Goal: Obtain resource: Download file/media

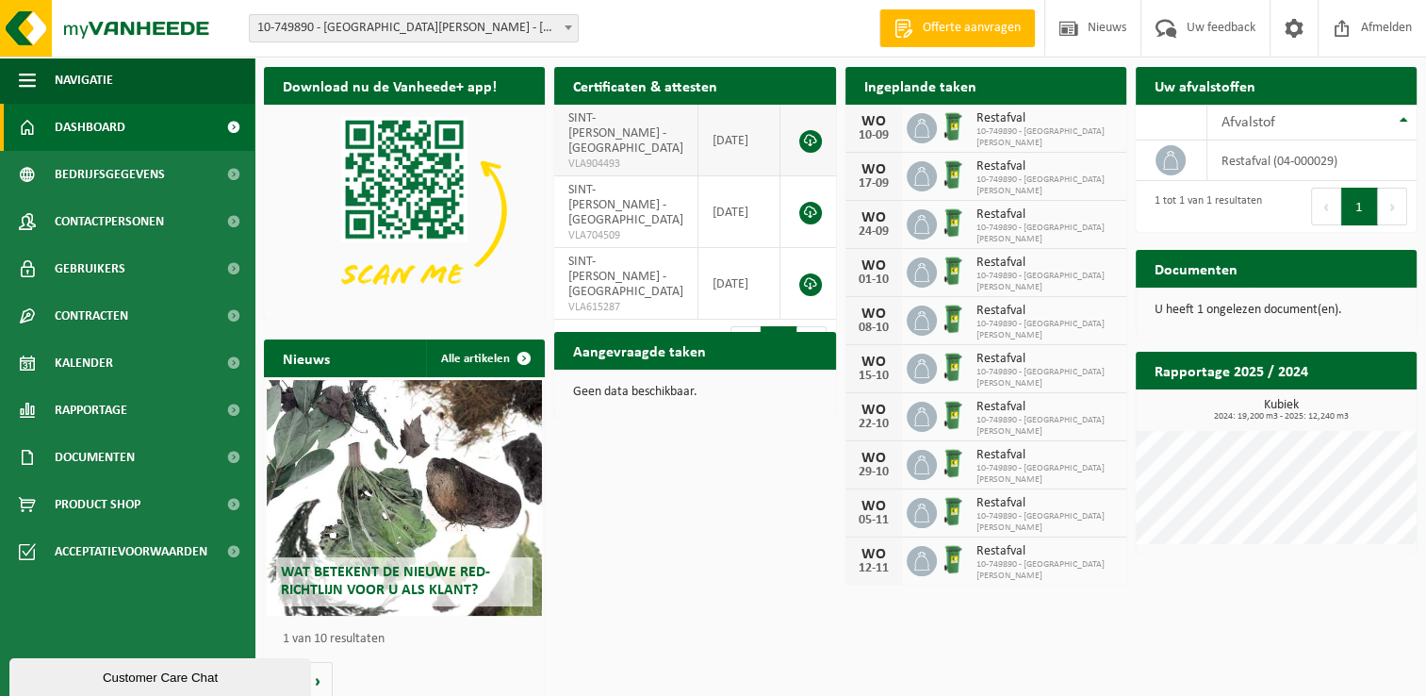
click at [810, 138] on link at bounding box center [810, 141] width 23 height 23
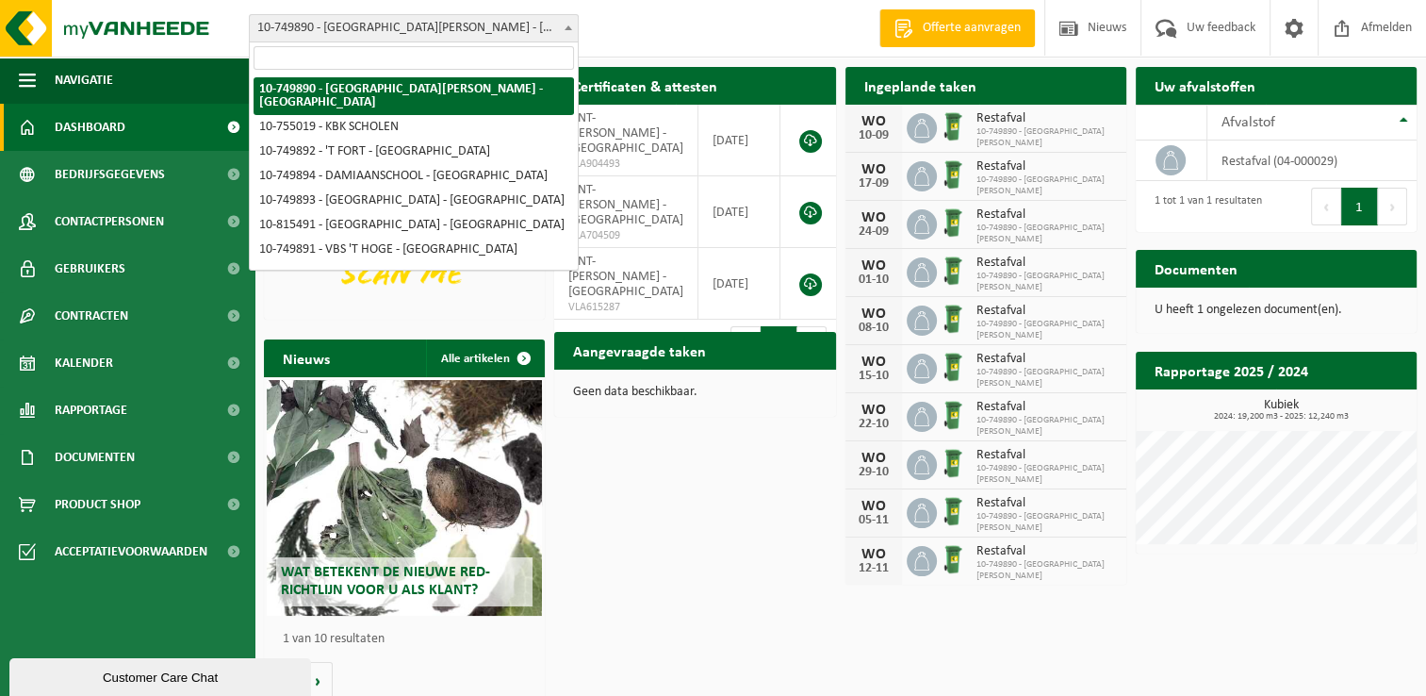
click at [560, 25] on span at bounding box center [568, 27] width 19 height 25
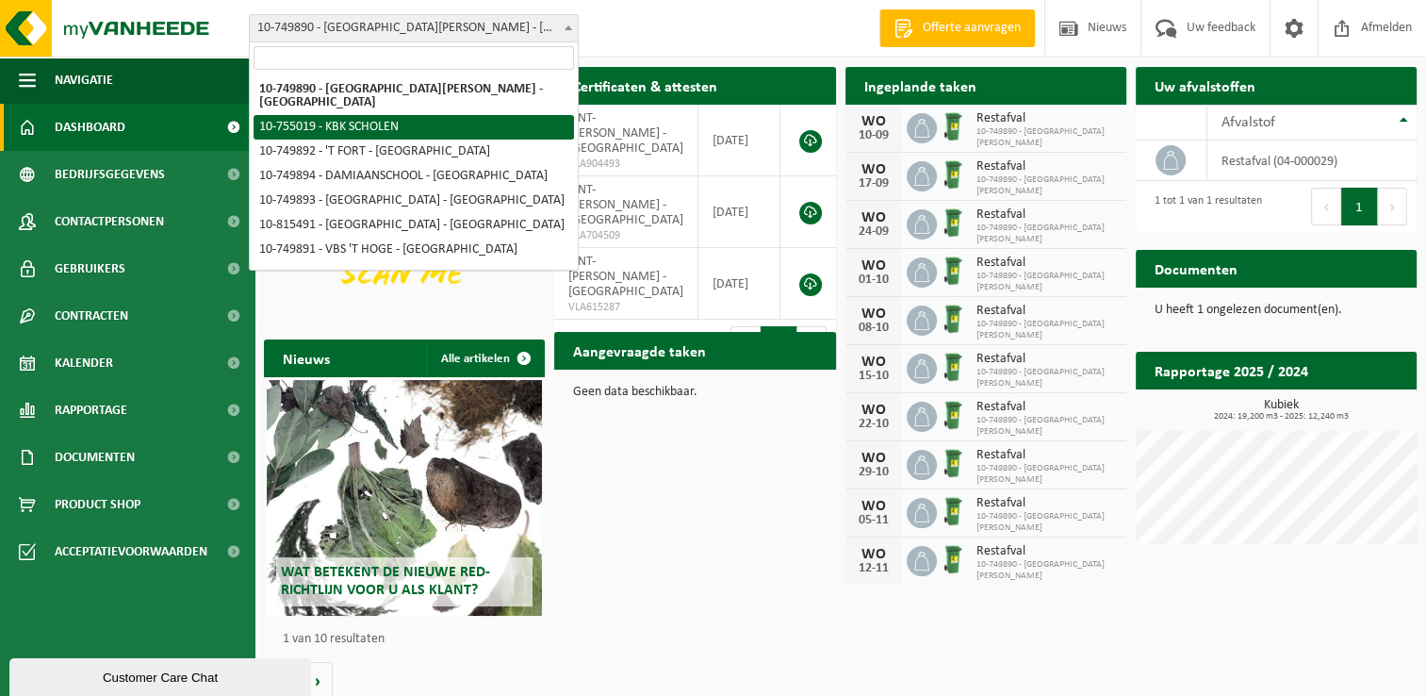
select select "8108"
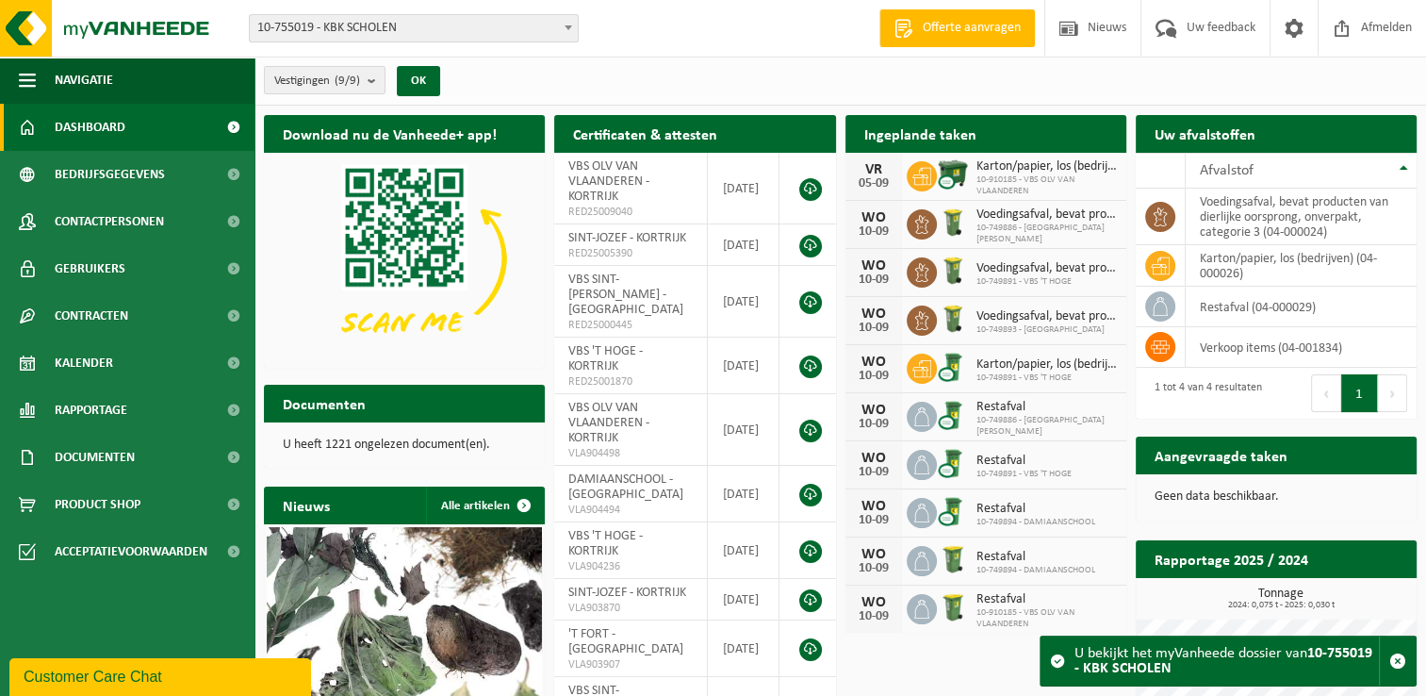
click at [564, 31] on span at bounding box center [568, 27] width 19 height 25
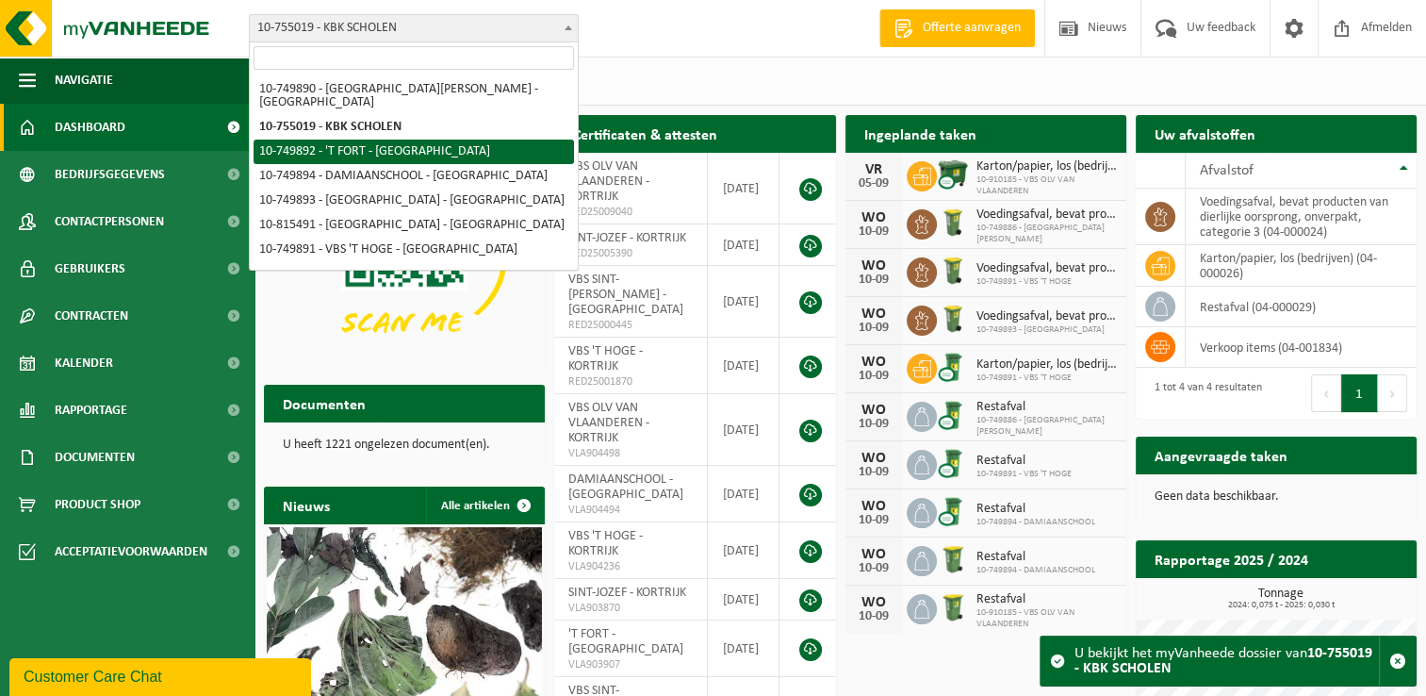
select select "7405"
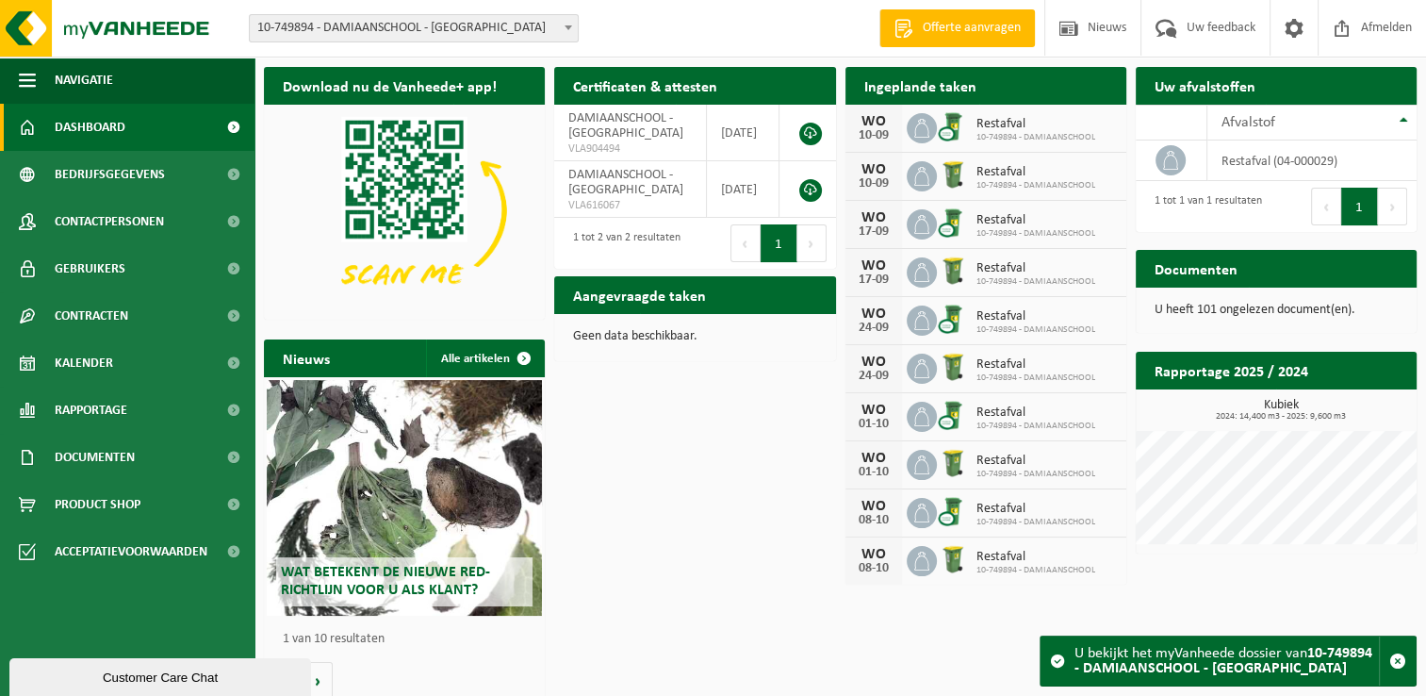
click at [562, 25] on span at bounding box center [568, 27] width 19 height 25
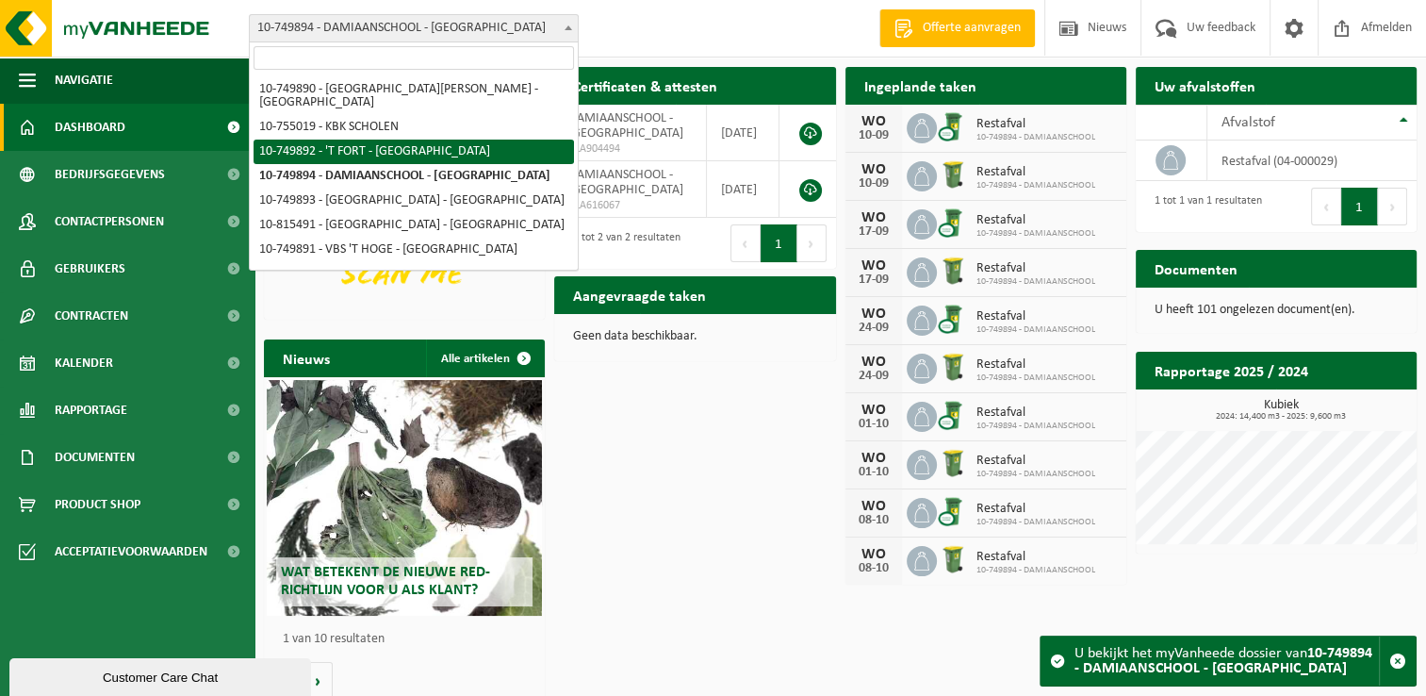
select select "7405"
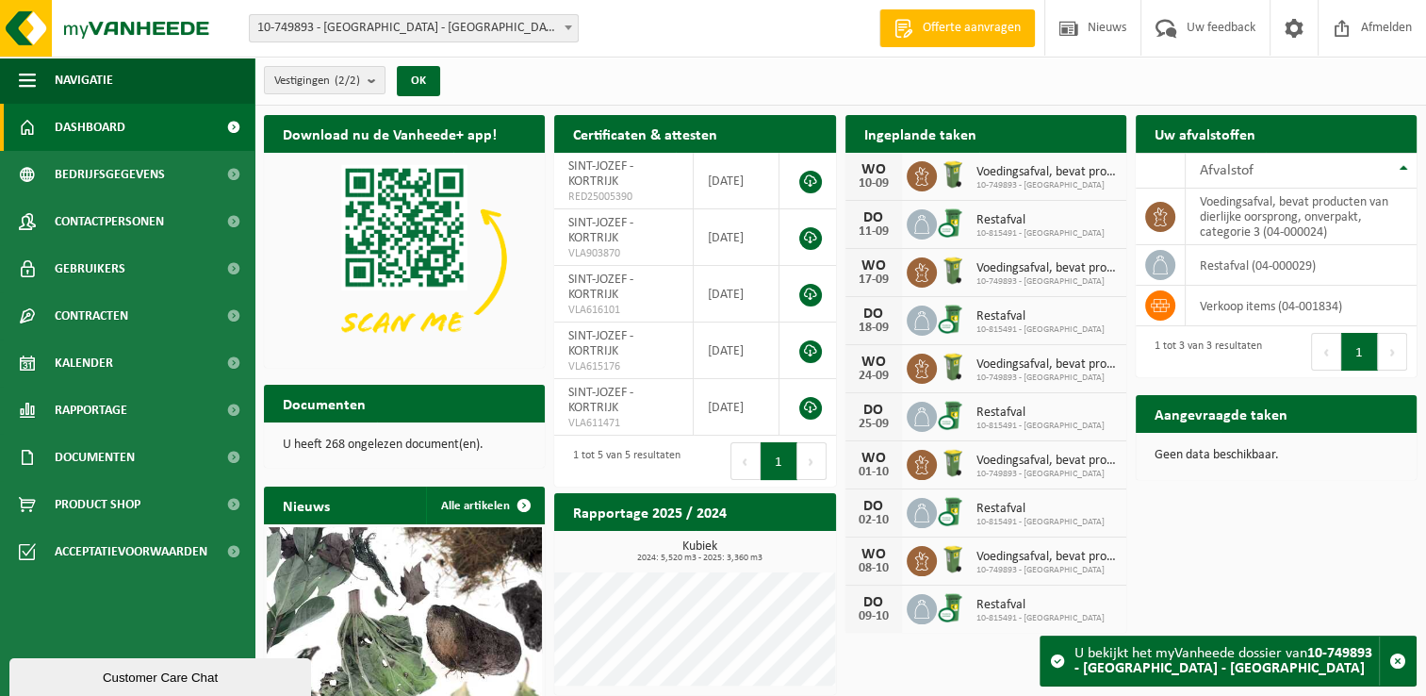
click at [571, 25] on b at bounding box center [569, 27] width 8 height 5
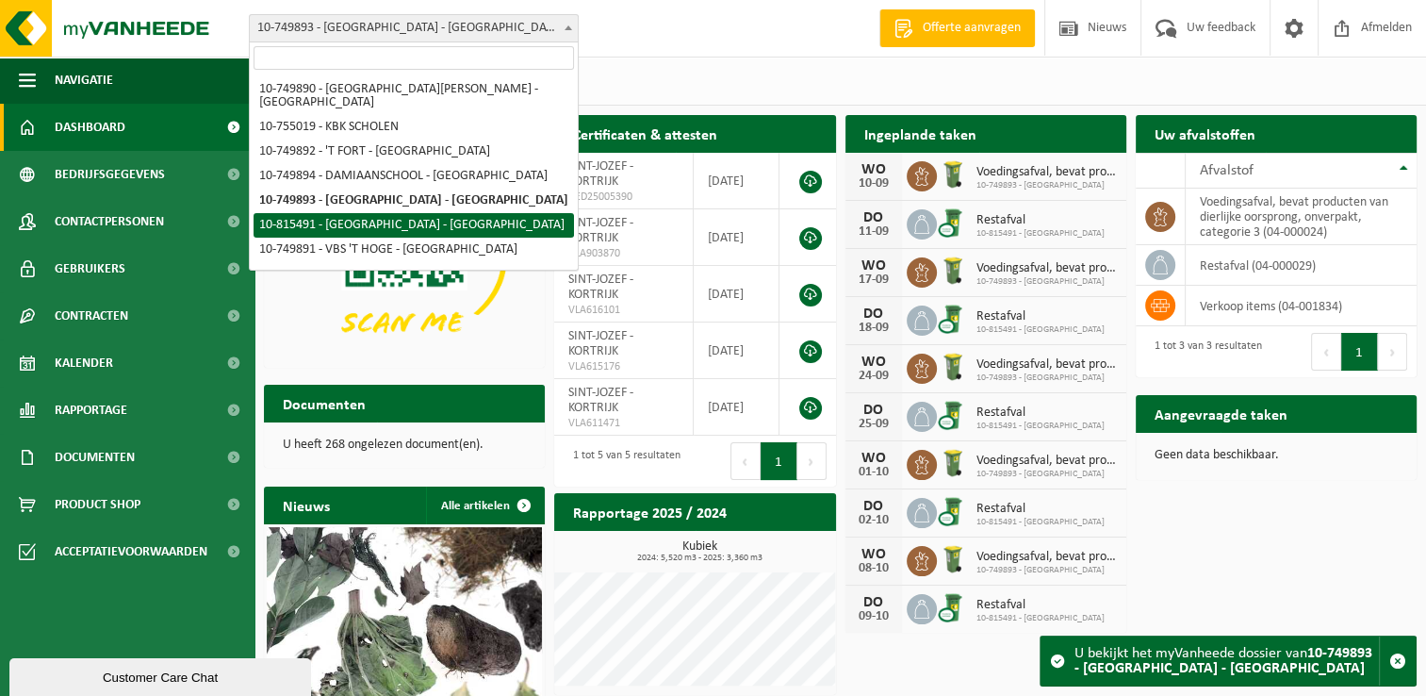
select select "38263"
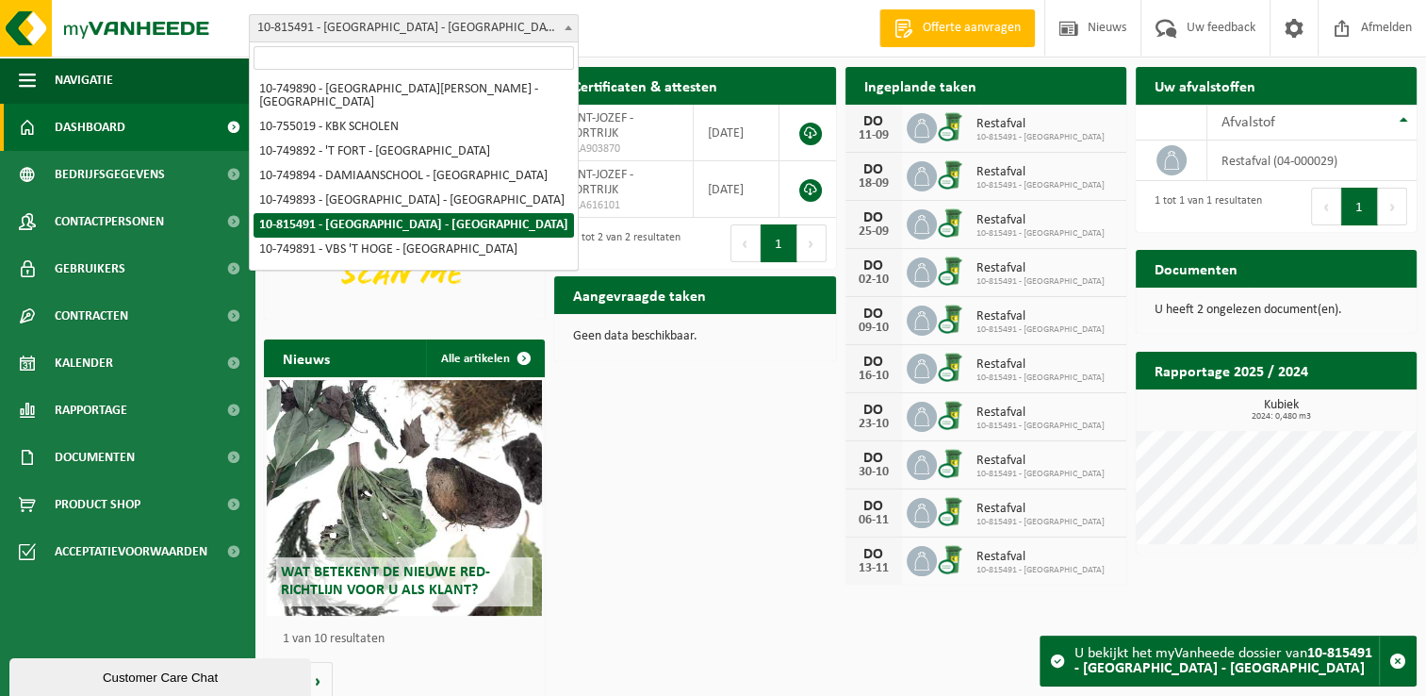
click at [569, 23] on span at bounding box center [568, 27] width 19 height 25
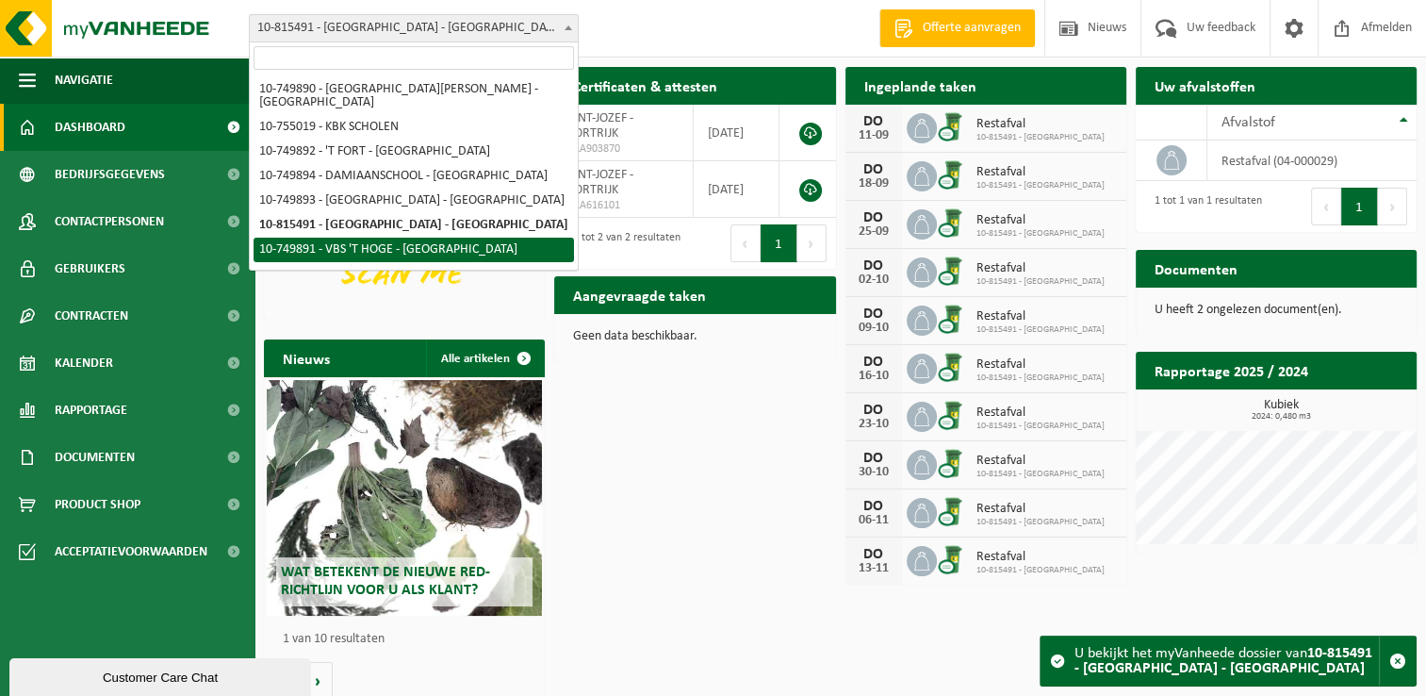
select select "7404"
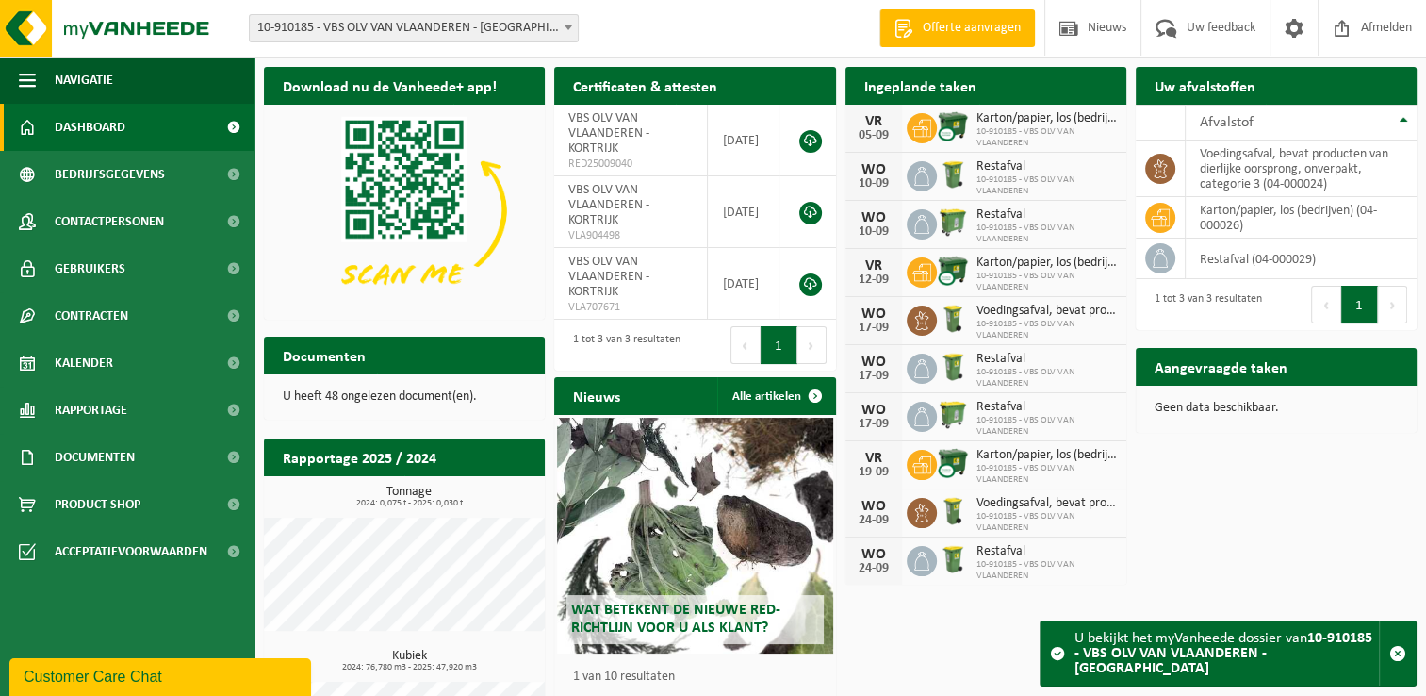
click at [379, 399] on p "U heeft 48 ongelezen document(en)." at bounding box center [404, 396] width 243 height 13
click at [101, 468] on span "Documenten" at bounding box center [95, 457] width 80 height 47
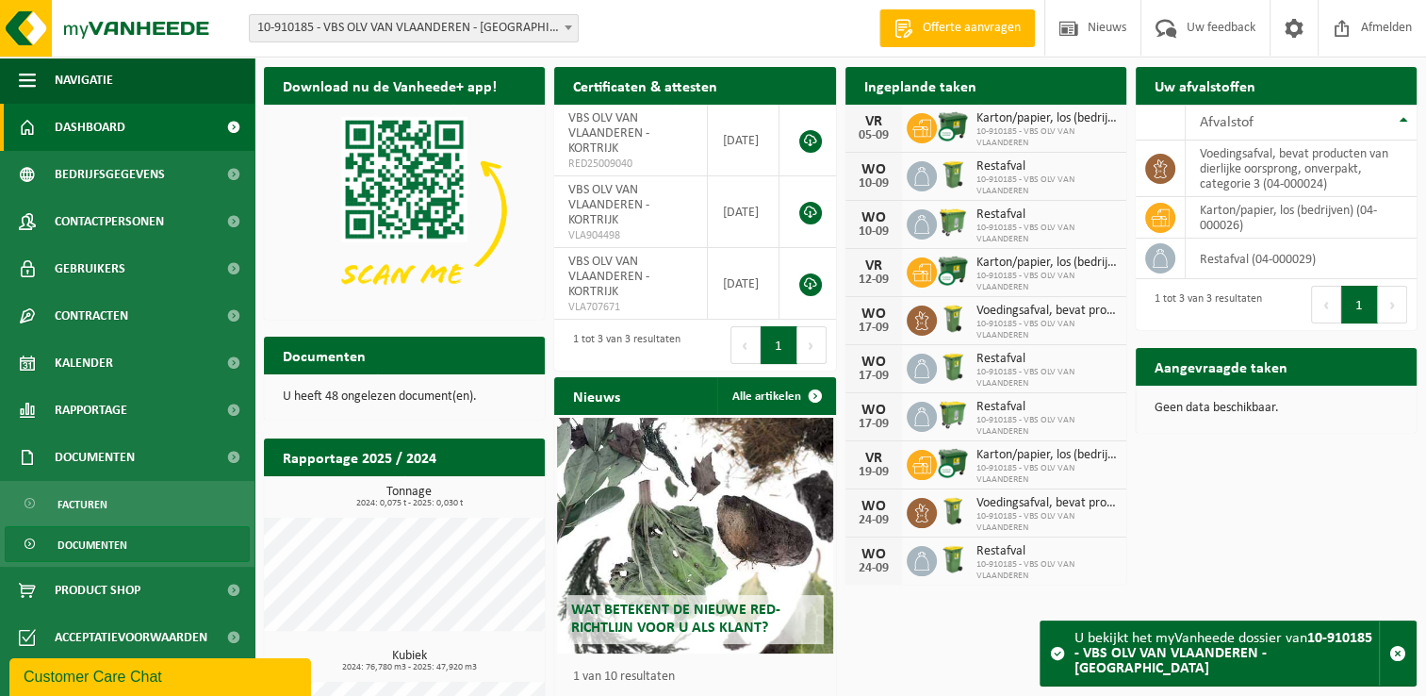
click at [120, 551] on span "Documenten" at bounding box center [93, 545] width 70 height 36
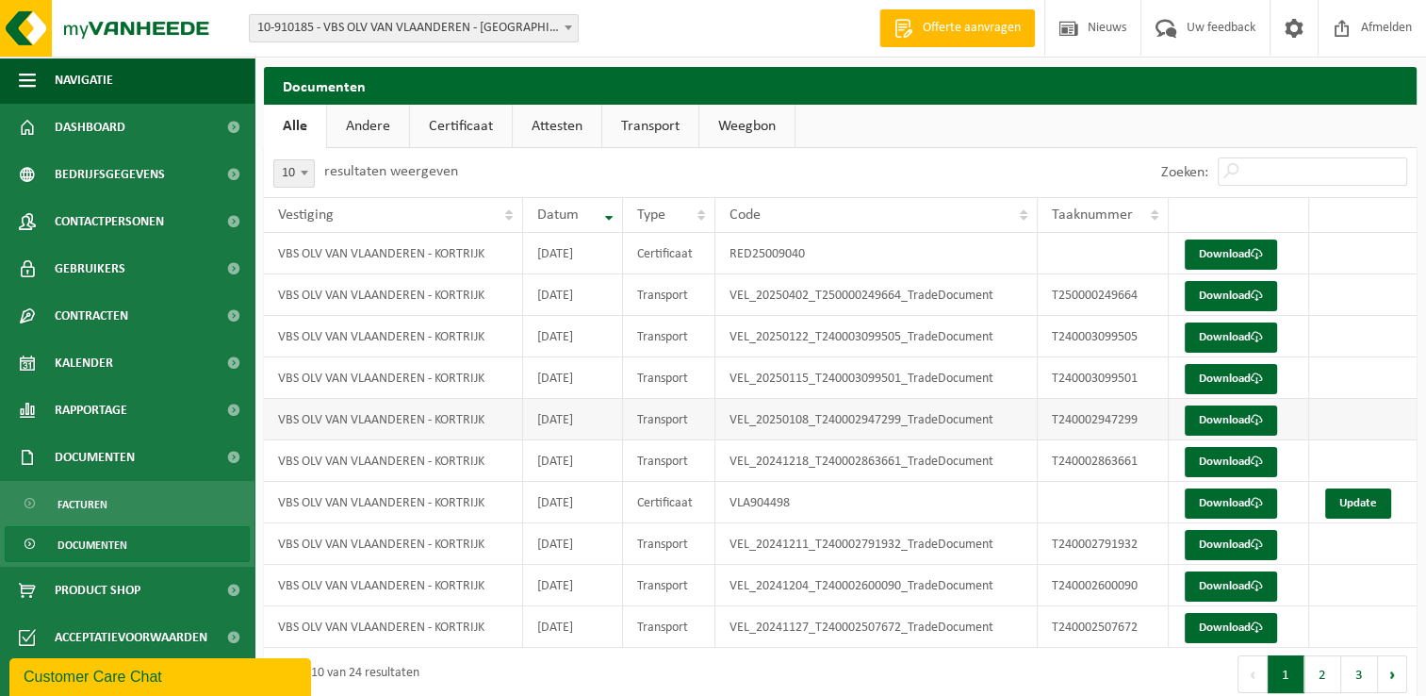
scroll to position [21, 0]
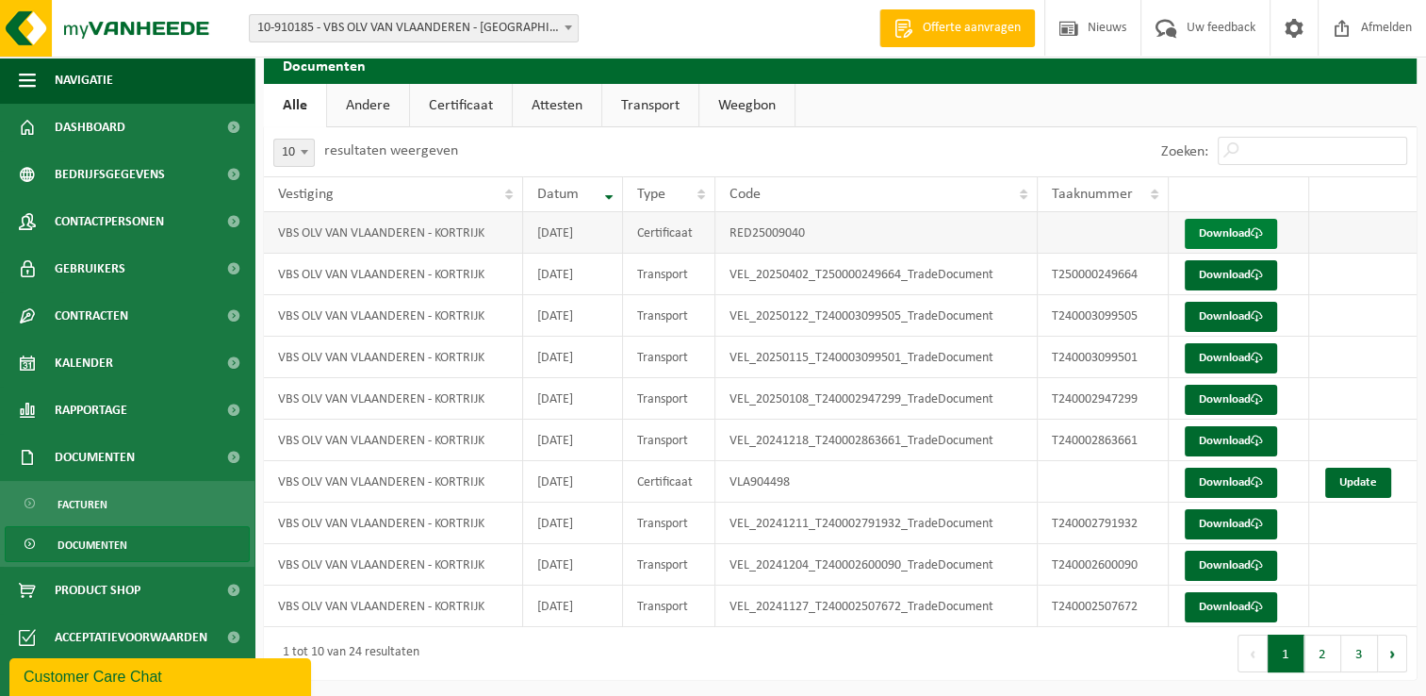
click at [1218, 235] on link "Download" at bounding box center [1231, 234] width 92 height 30
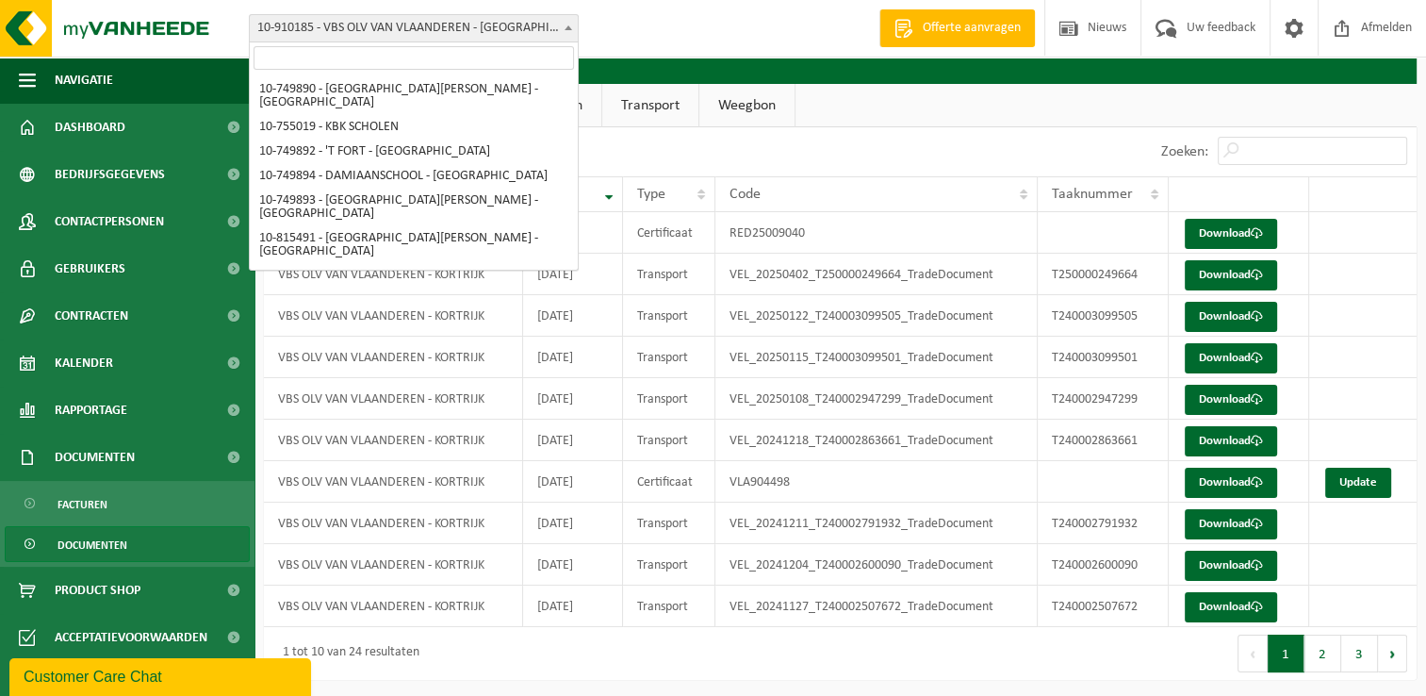
click at [570, 28] on b at bounding box center [569, 27] width 8 height 5
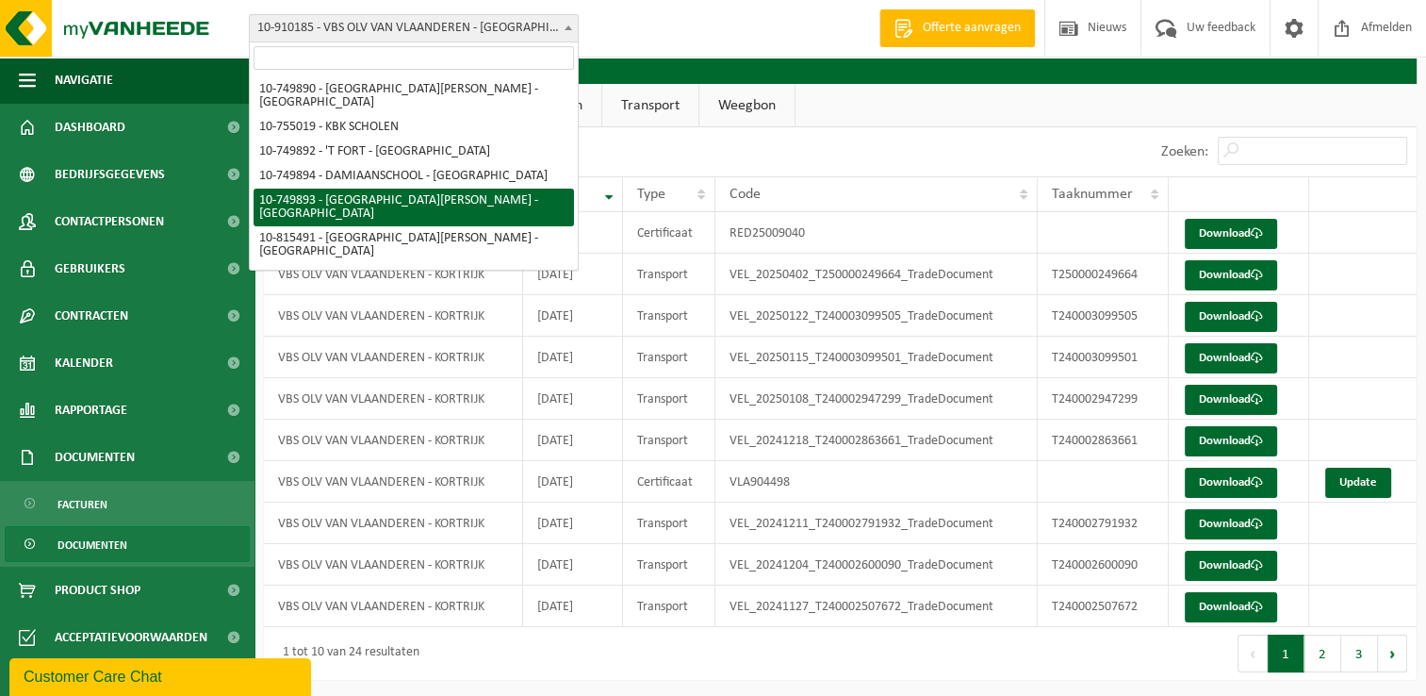
scroll to position [94, 0]
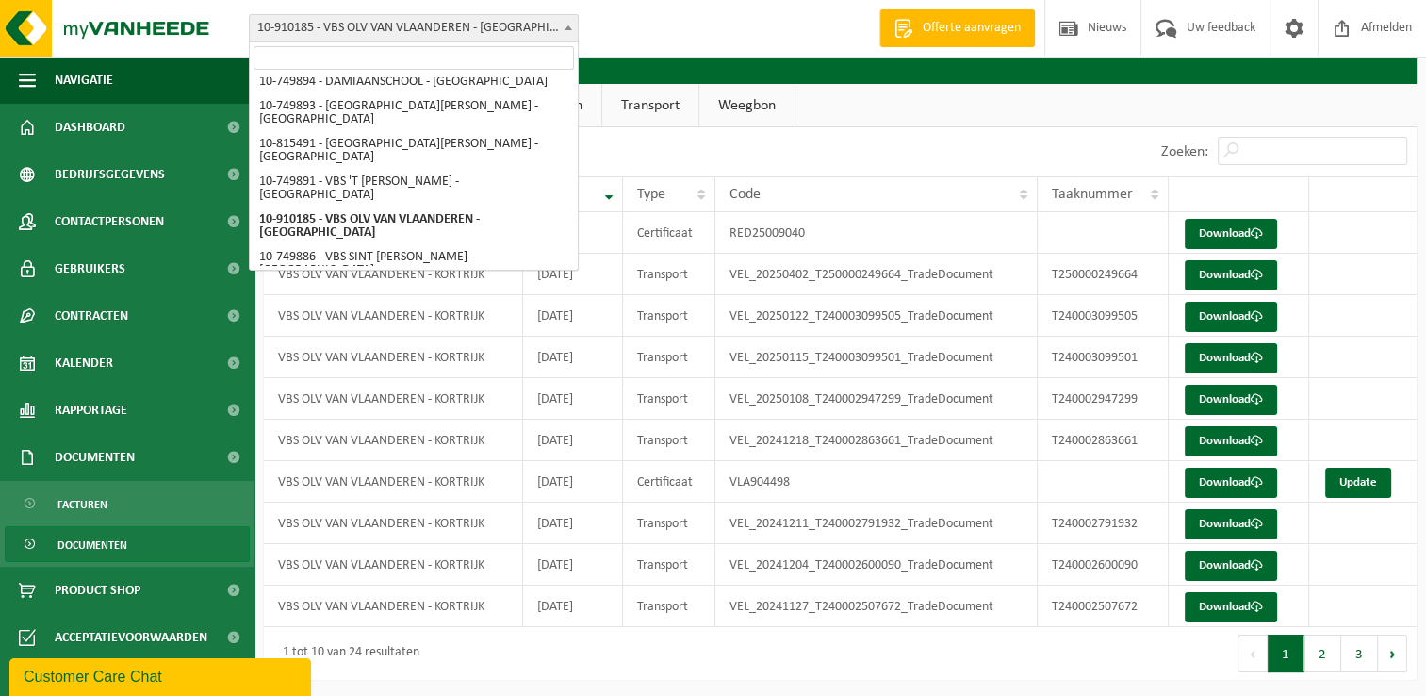
select select "133490"
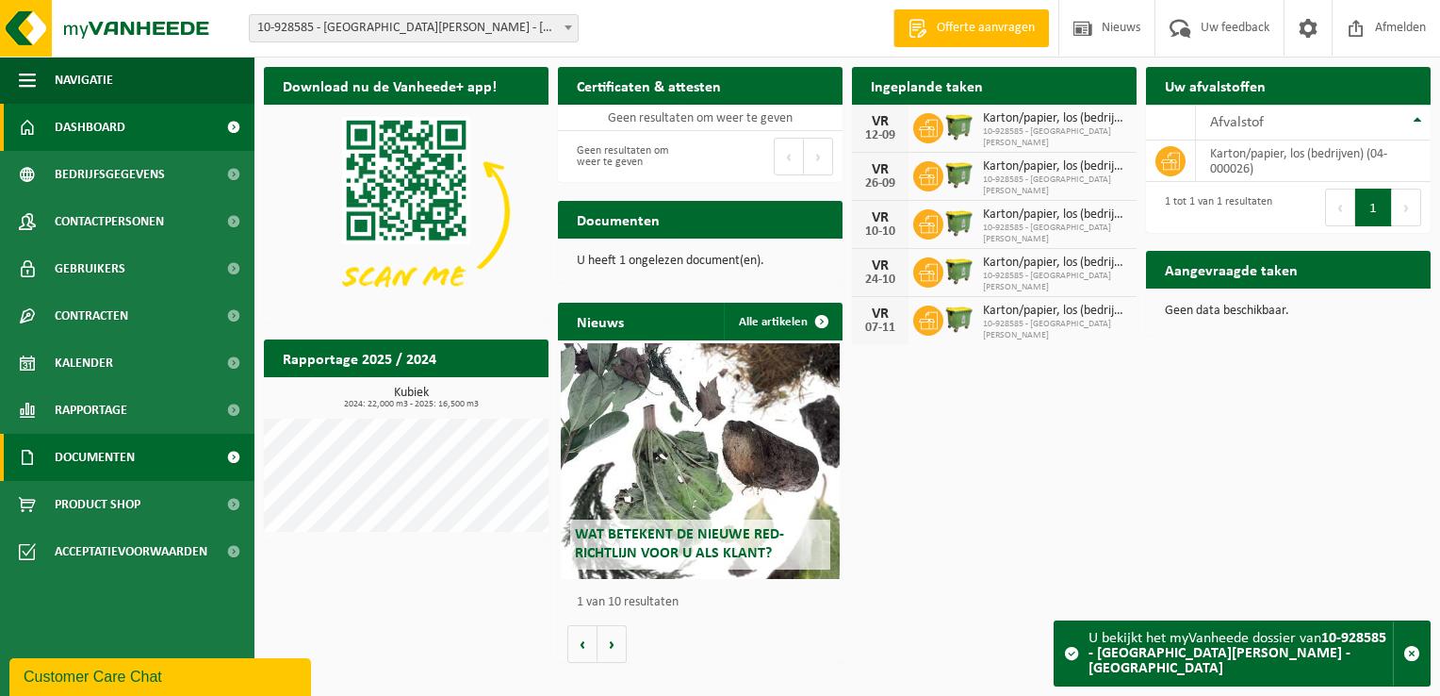
click at [95, 452] on span "Documenten" at bounding box center [95, 457] width 80 height 47
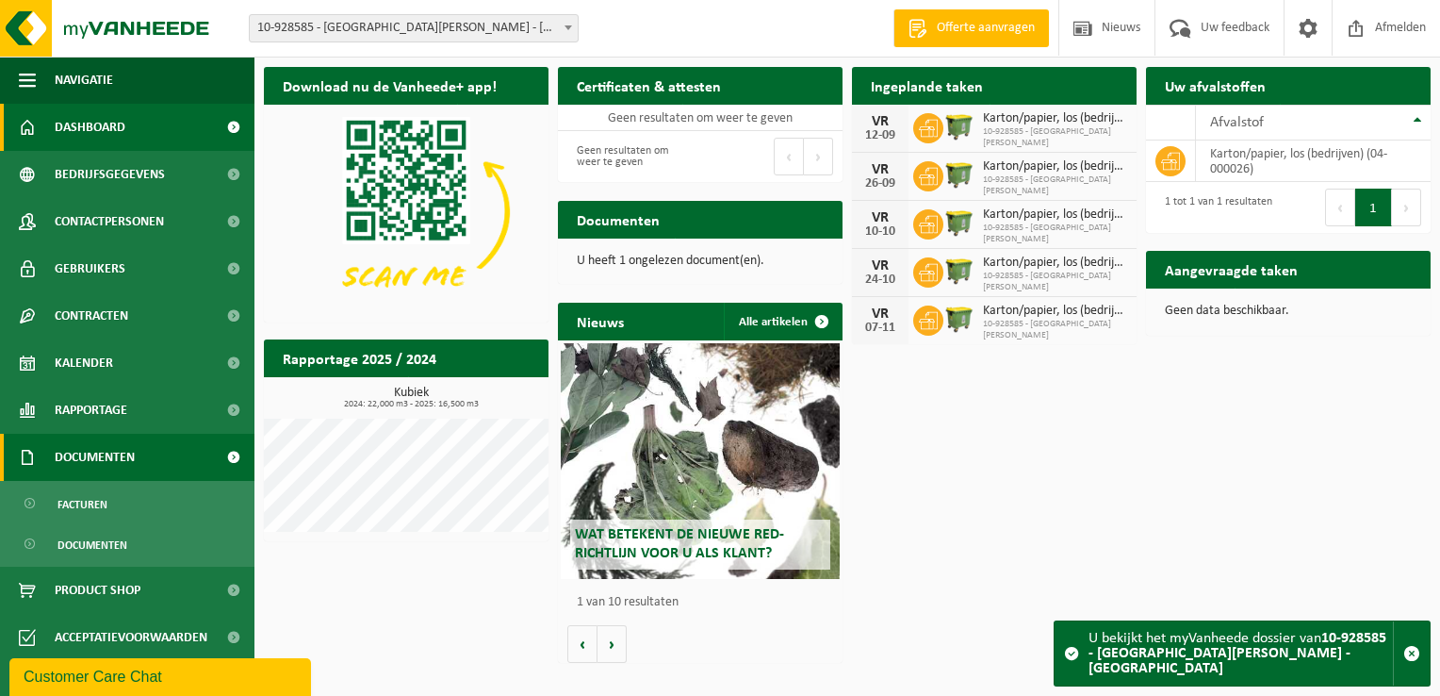
click at [95, 452] on span "Documenten" at bounding box center [95, 457] width 80 height 47
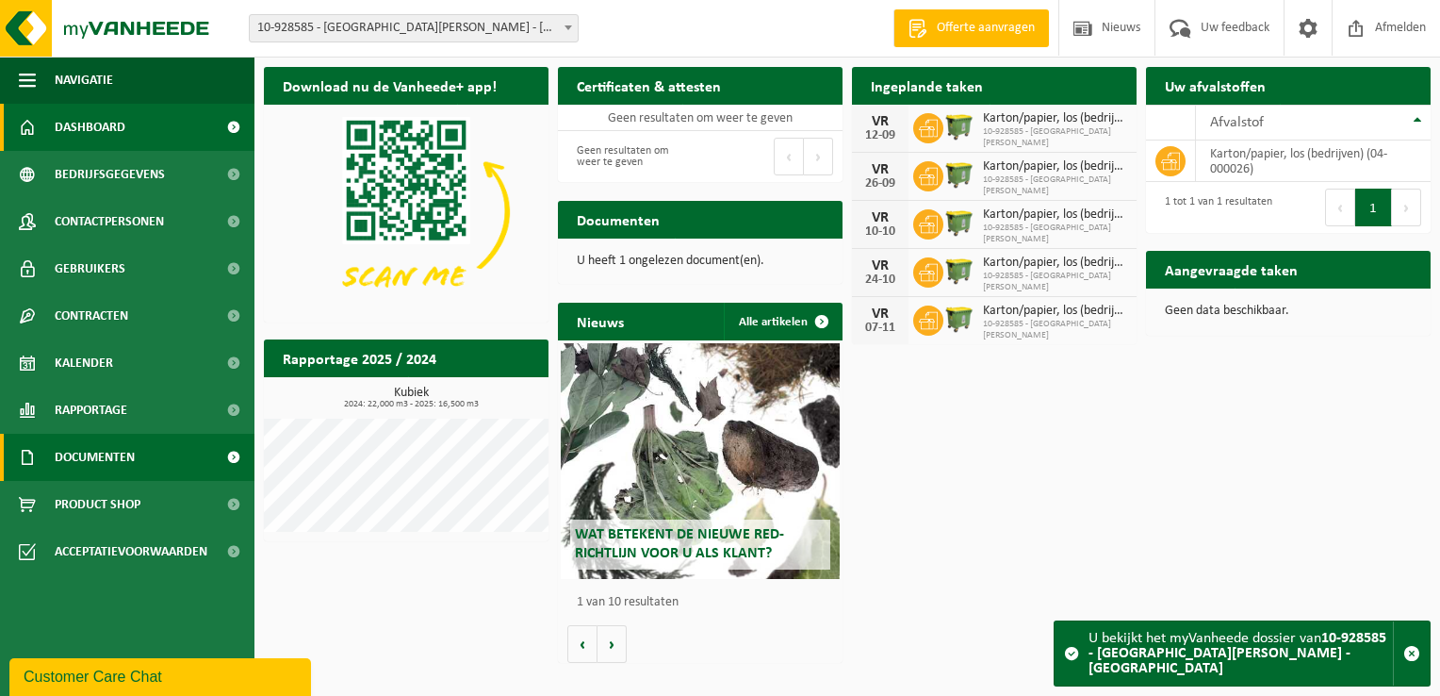
click at [95, 452] on span "Documenten" at bounding box center [95, 457] width 80 height 47
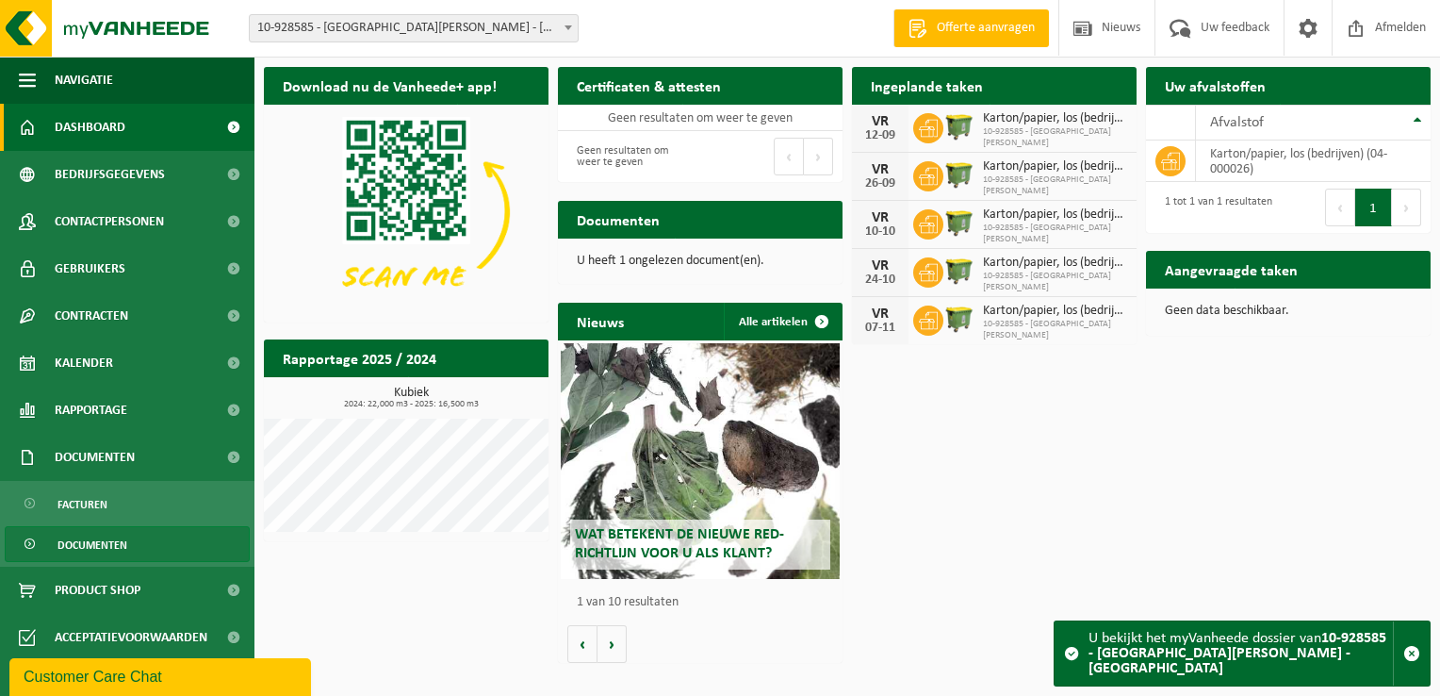
click at [98, 547] on span "Documenten" at bounding box center [93, 545] width 70 height 36
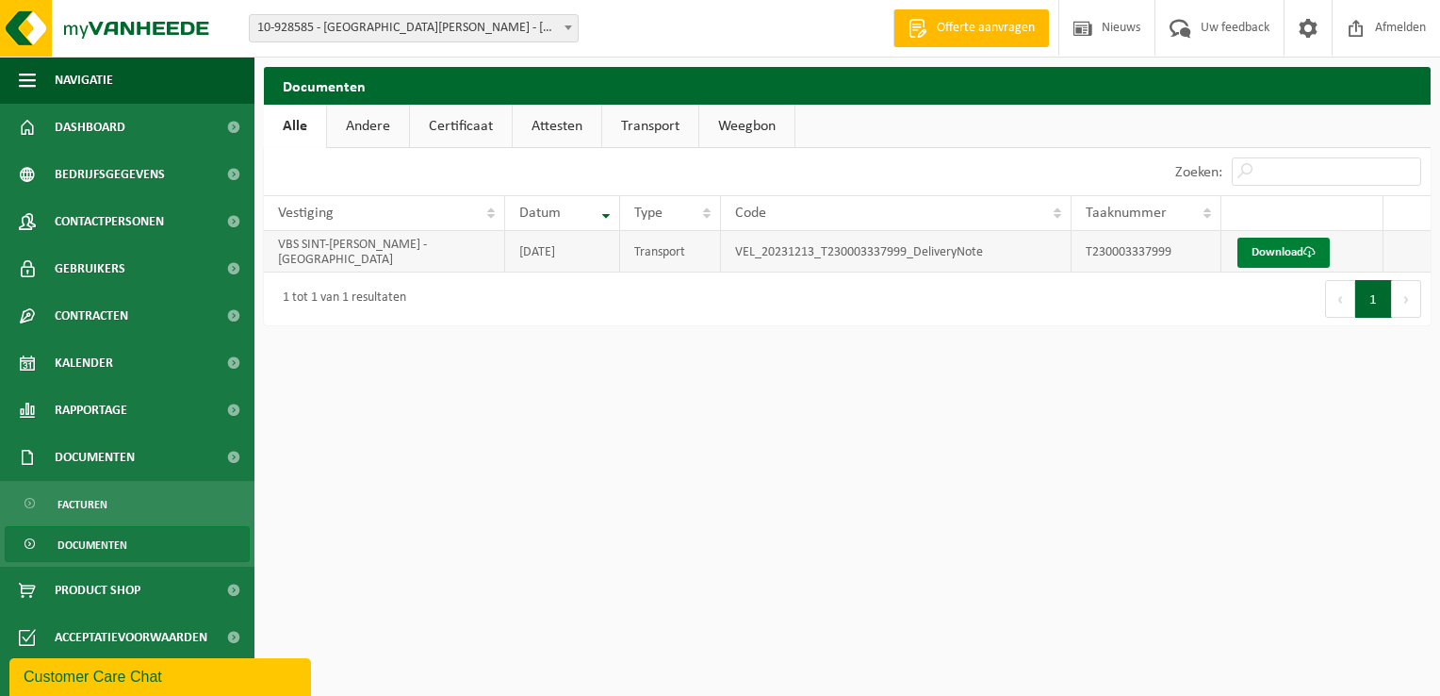
click at [1263, 254] on link "Download" at bounding box center [1284, 253] width 92 height 30
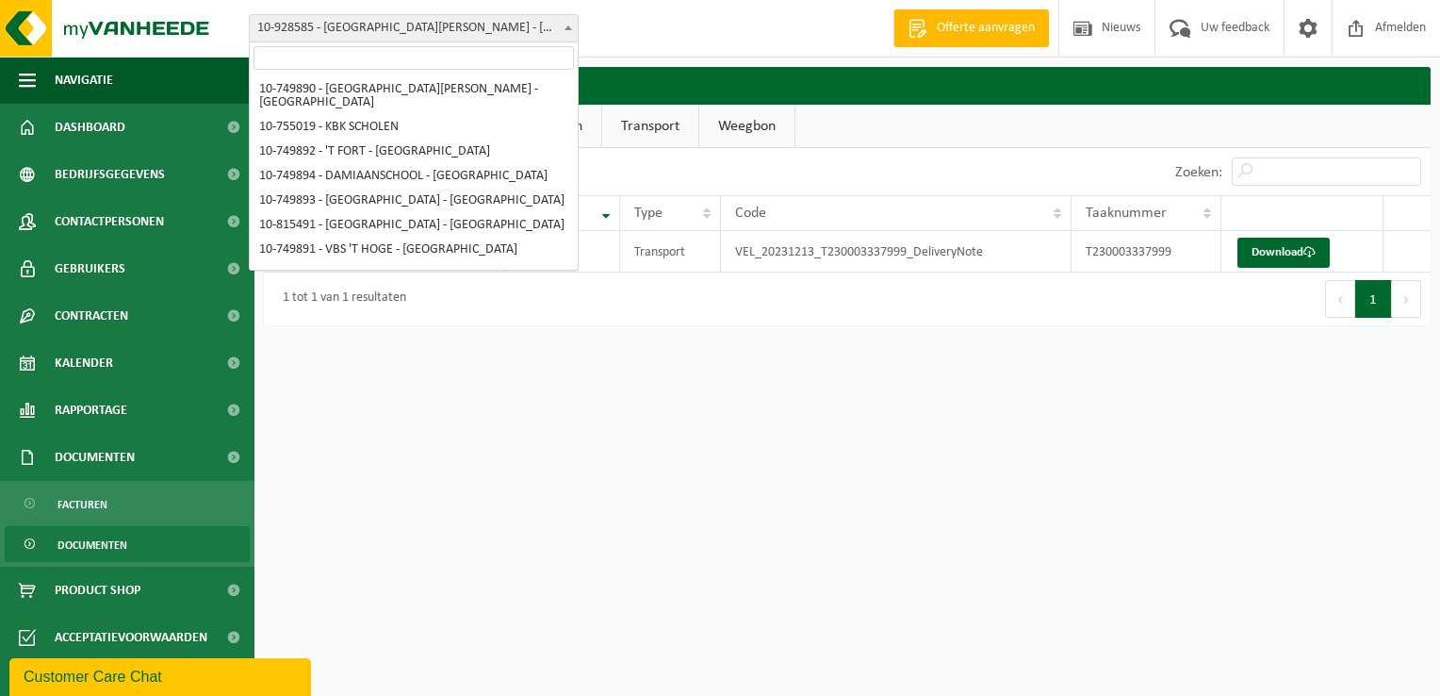
click at [567, 26] on b at bounding box center [569, 27] width 8 height 5
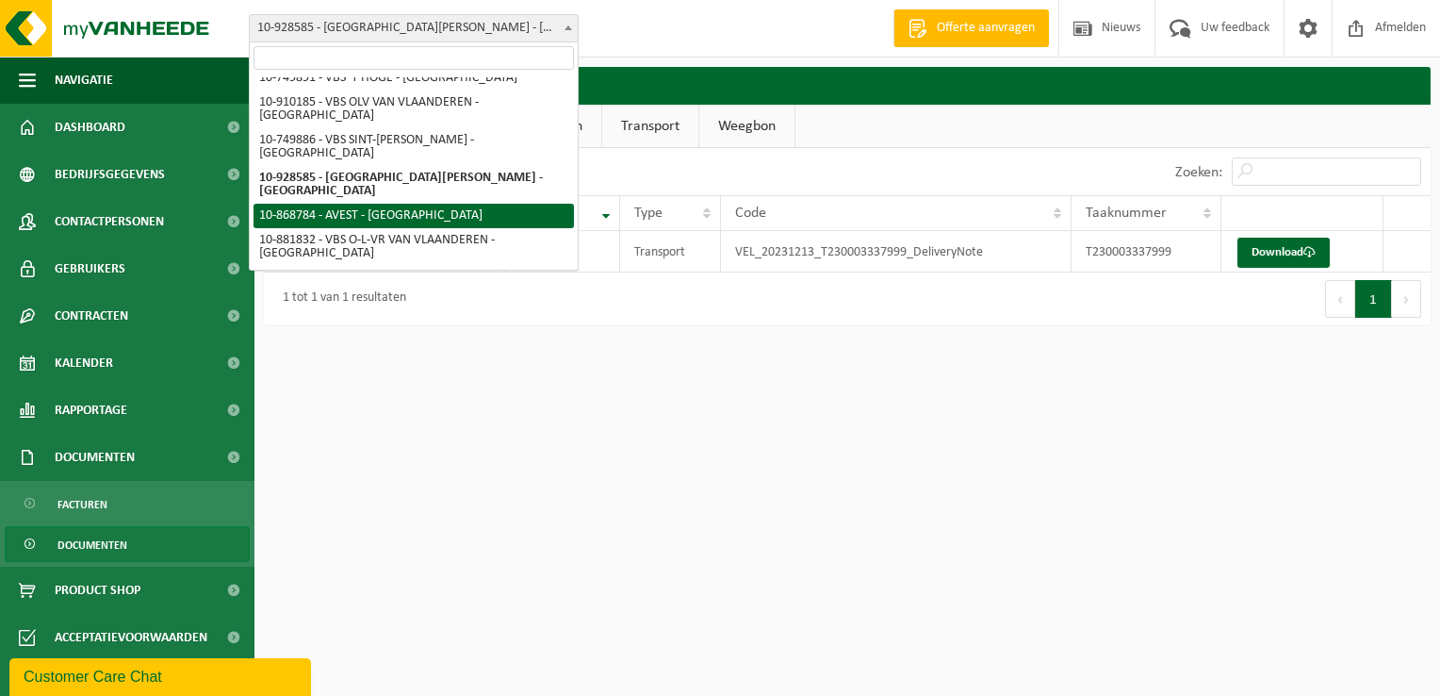
select select "103913"
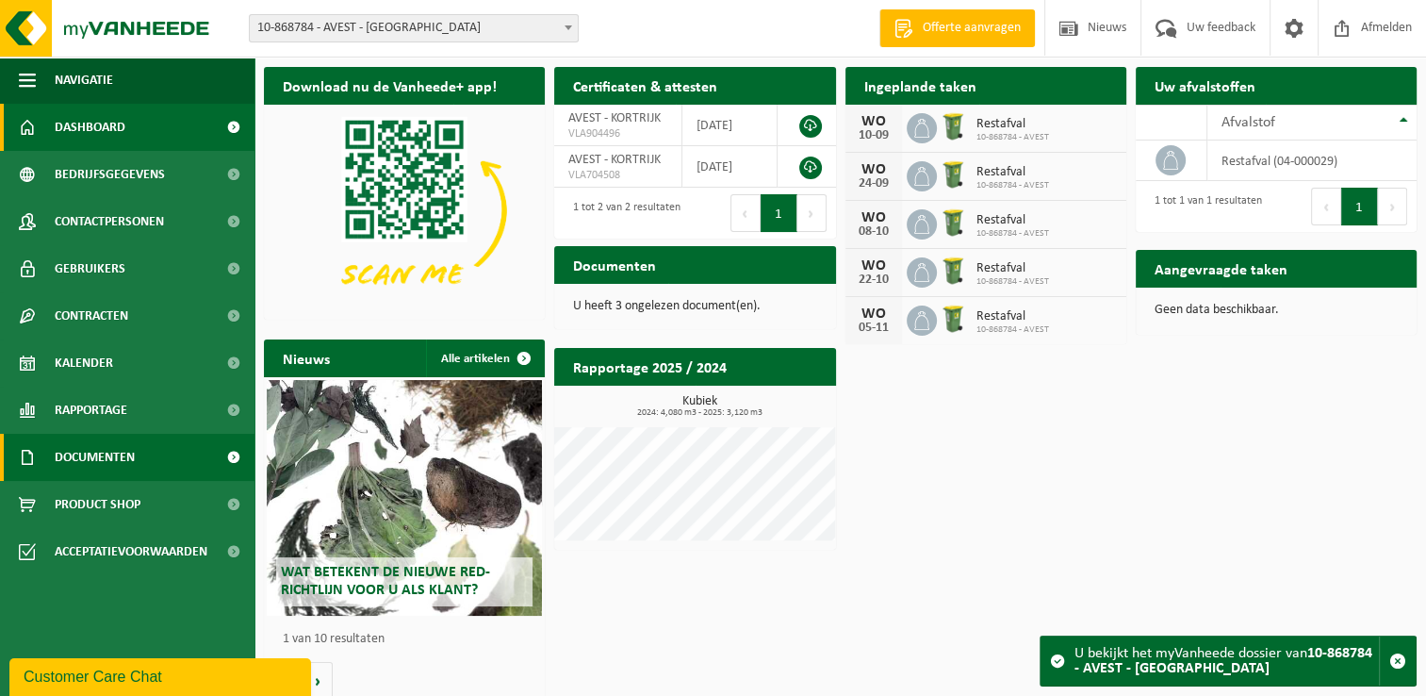
click at [68, 459] on span "Documenten" at bounding box center [95, 457] width 80 height 47
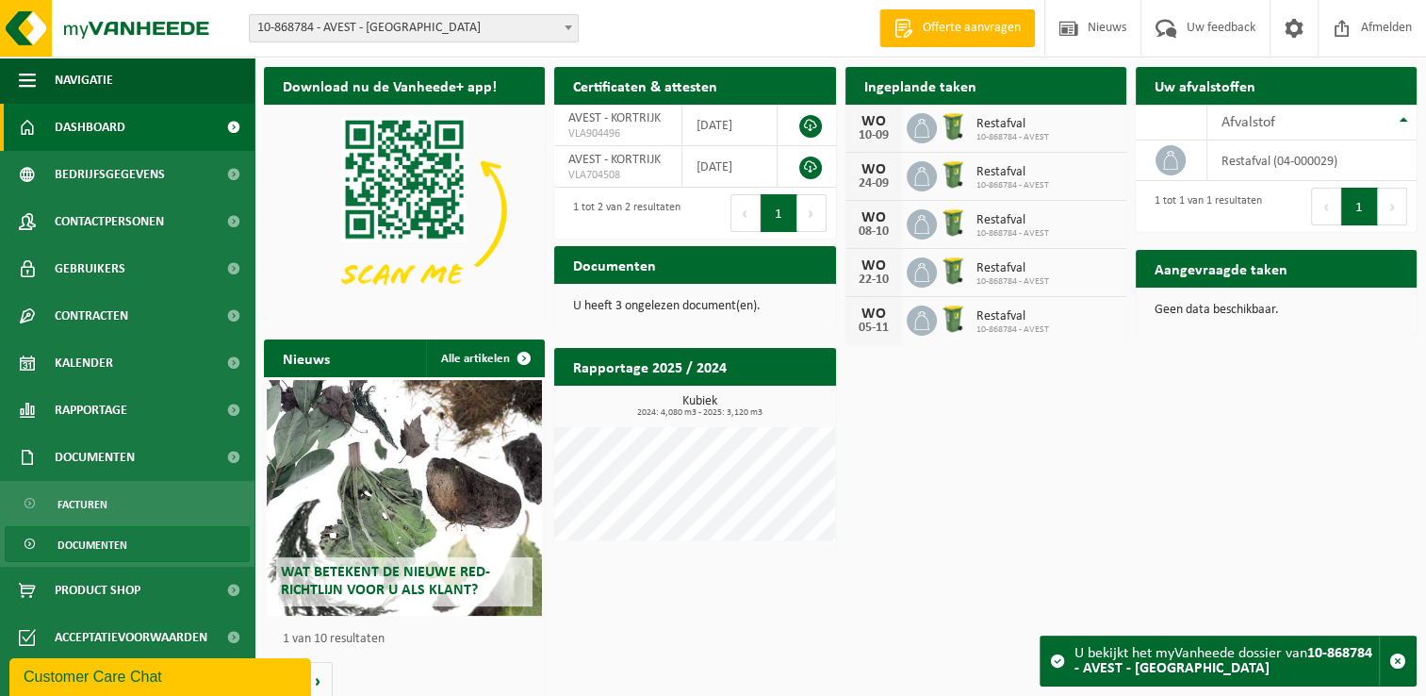
click at [103, 537] on span "Documenten" at bounding box center [93, 545] width 70 height 36
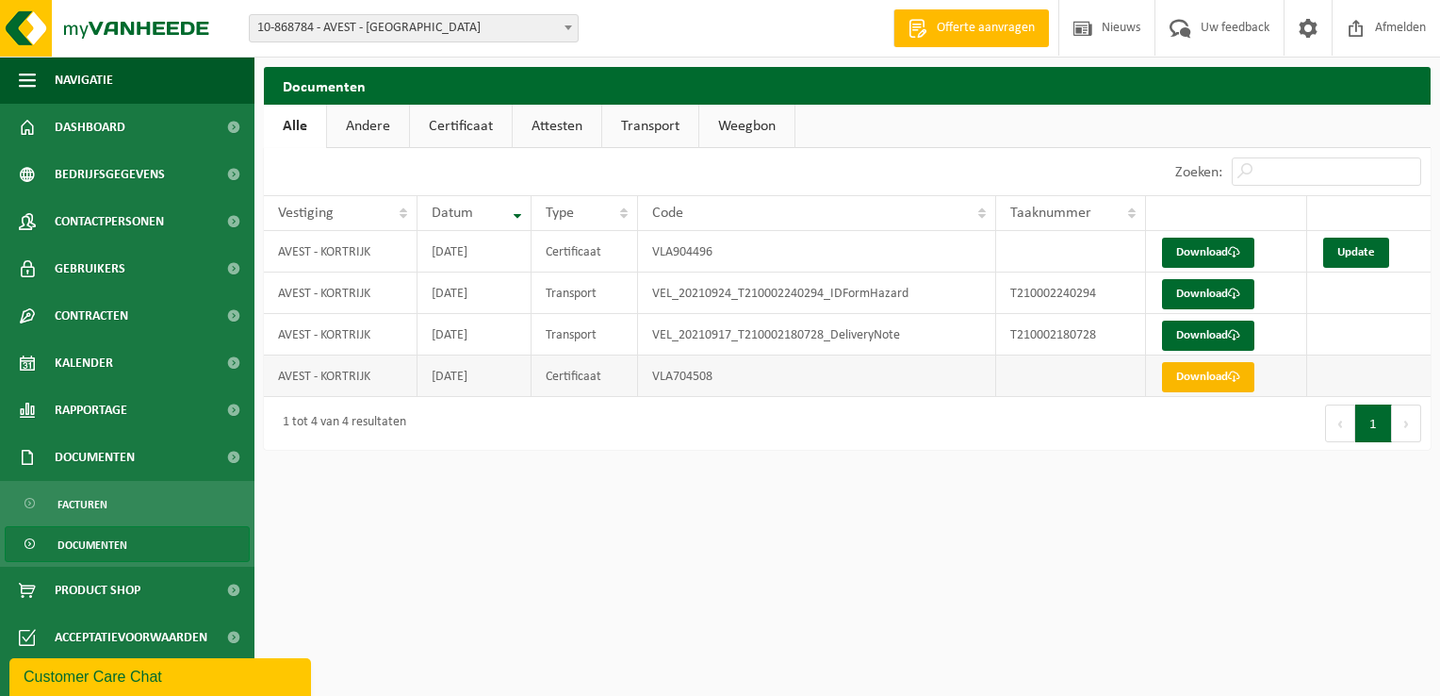
click at [1198, 370] on link "Download" at bounding box center [1208, 377] width 92 height 30
click at [1351, 245] on link "Update" at bounding box center [1356, 253] width 66 height 30
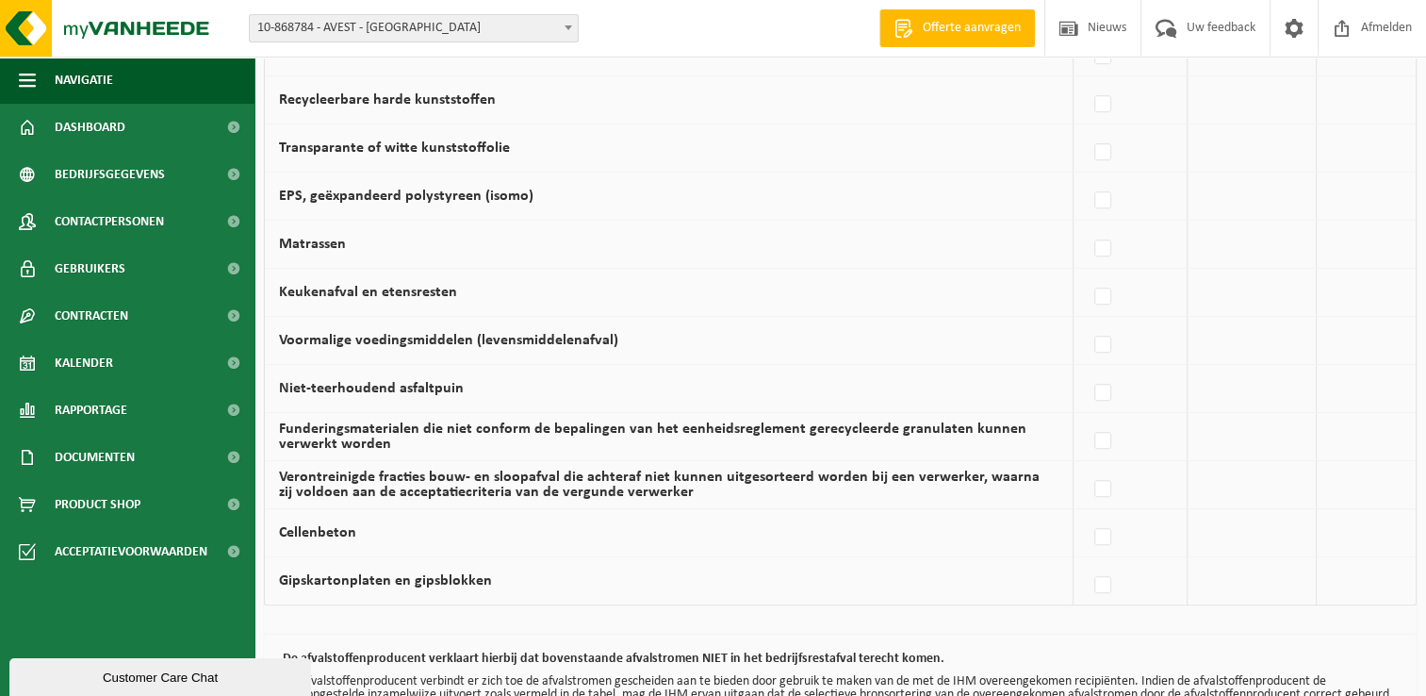
scroll to position [1279, 0]
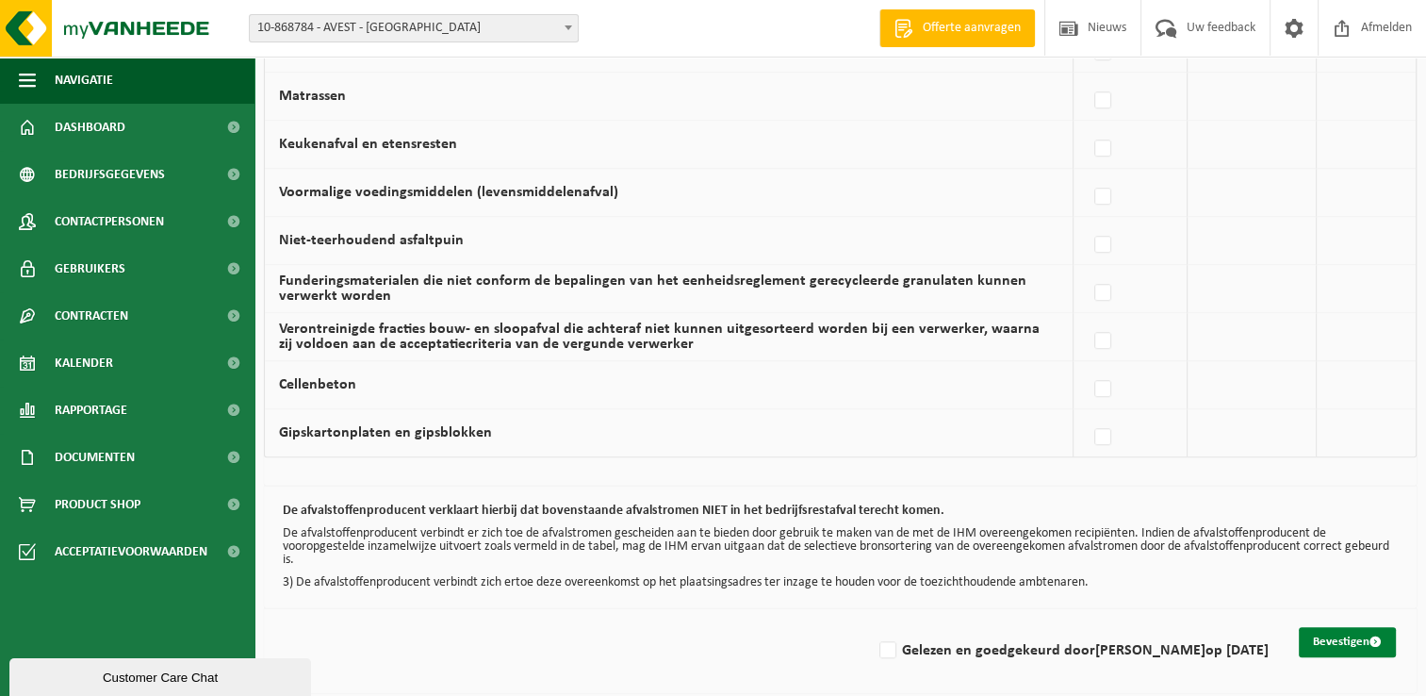
click at [1326, 627] on button "Bevestigen" at bounding box center [1347, 642] width 97 height 30
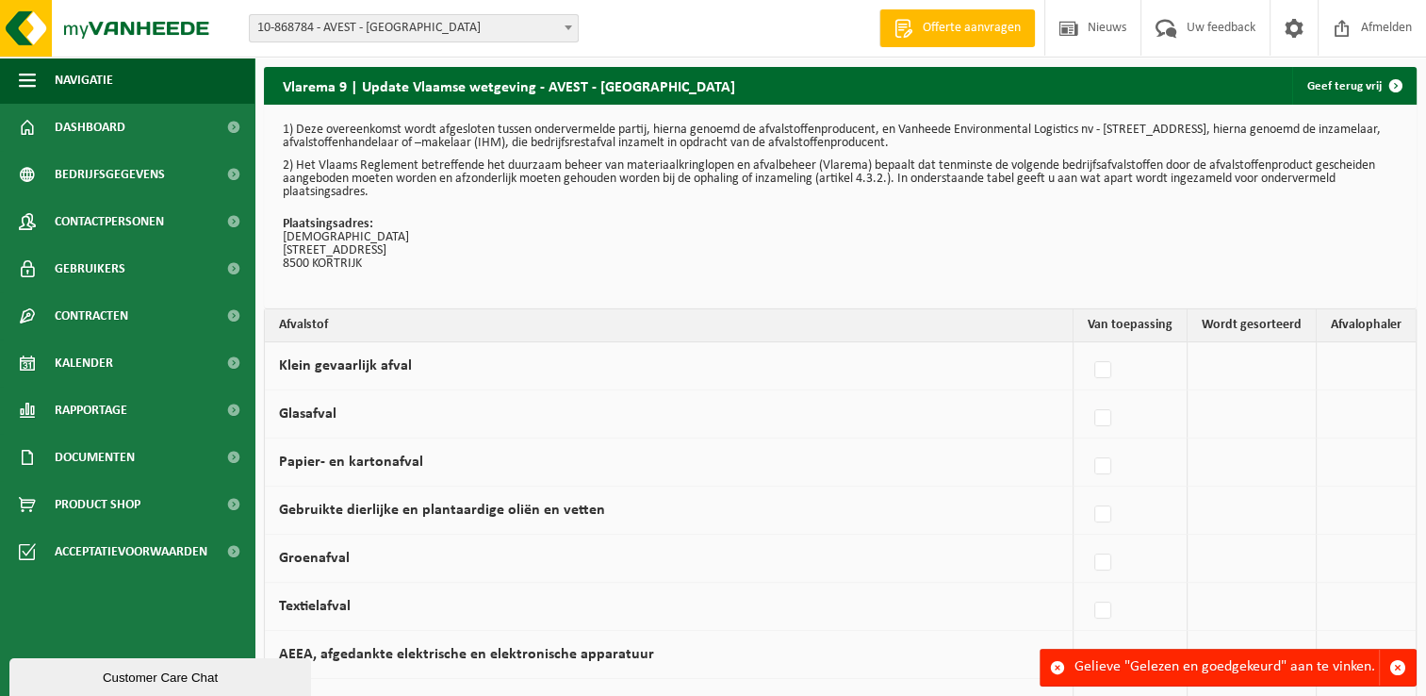
click at [919, 584] on td "Textielafval" at bounding box center [669, 607] width 809 height 48
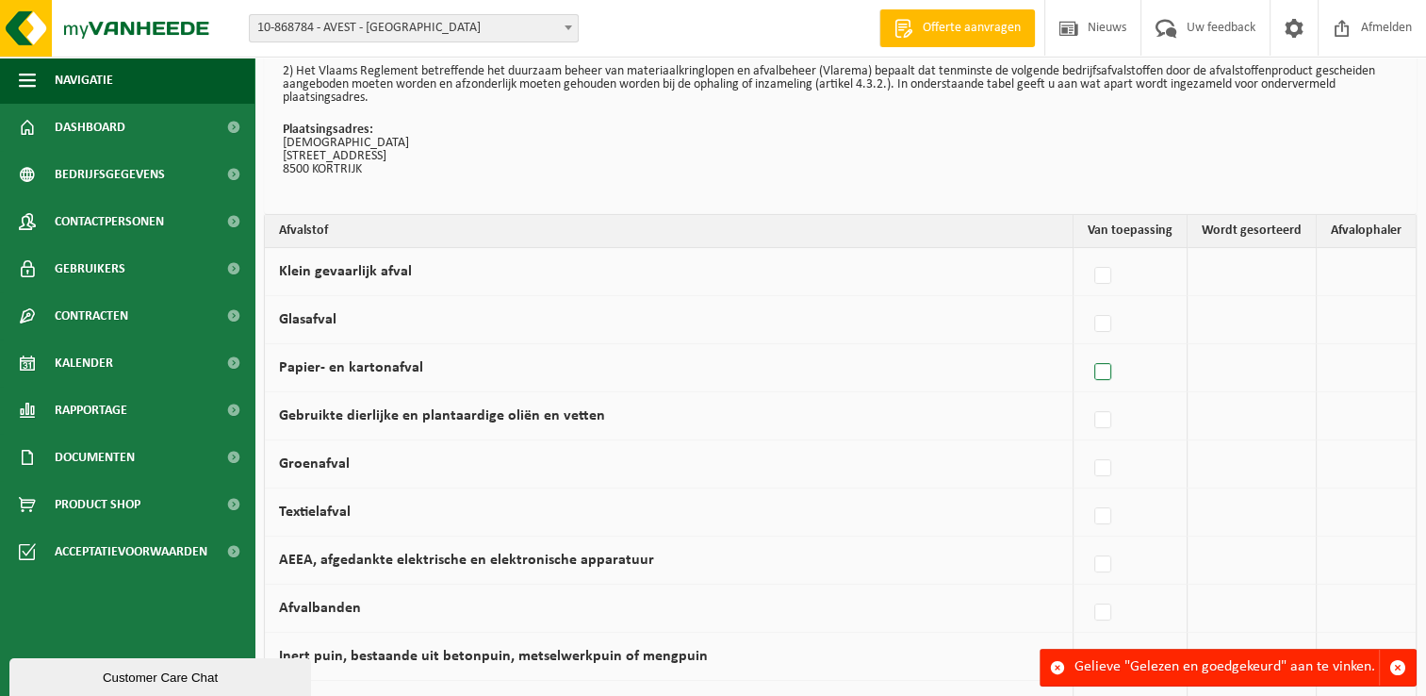
click at [1106, 371] on label at bounding box center [1104, 372] width 26 height 28
click at [1088, 349] on input "Papier- en kartonafval" at bounding box center [1087, 348] width 1 height 1
checkbox input "true"
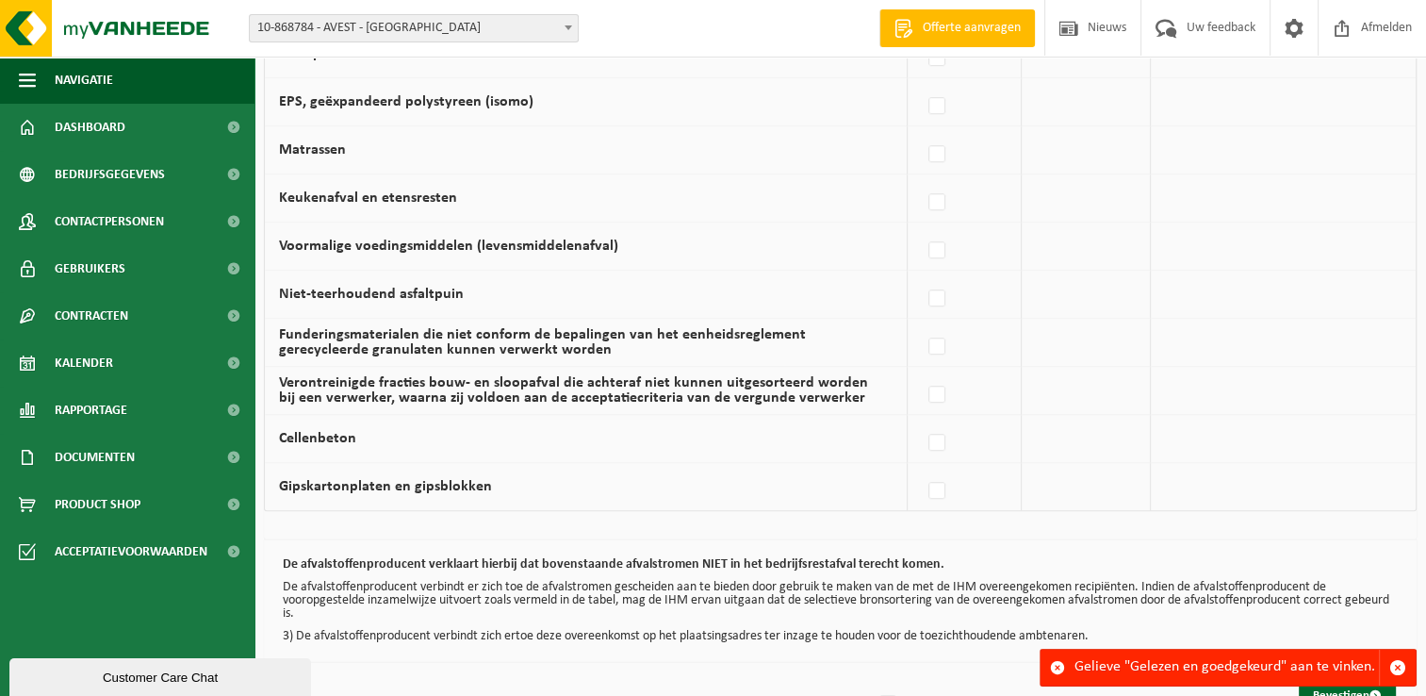
scroll to position [1279, 0]
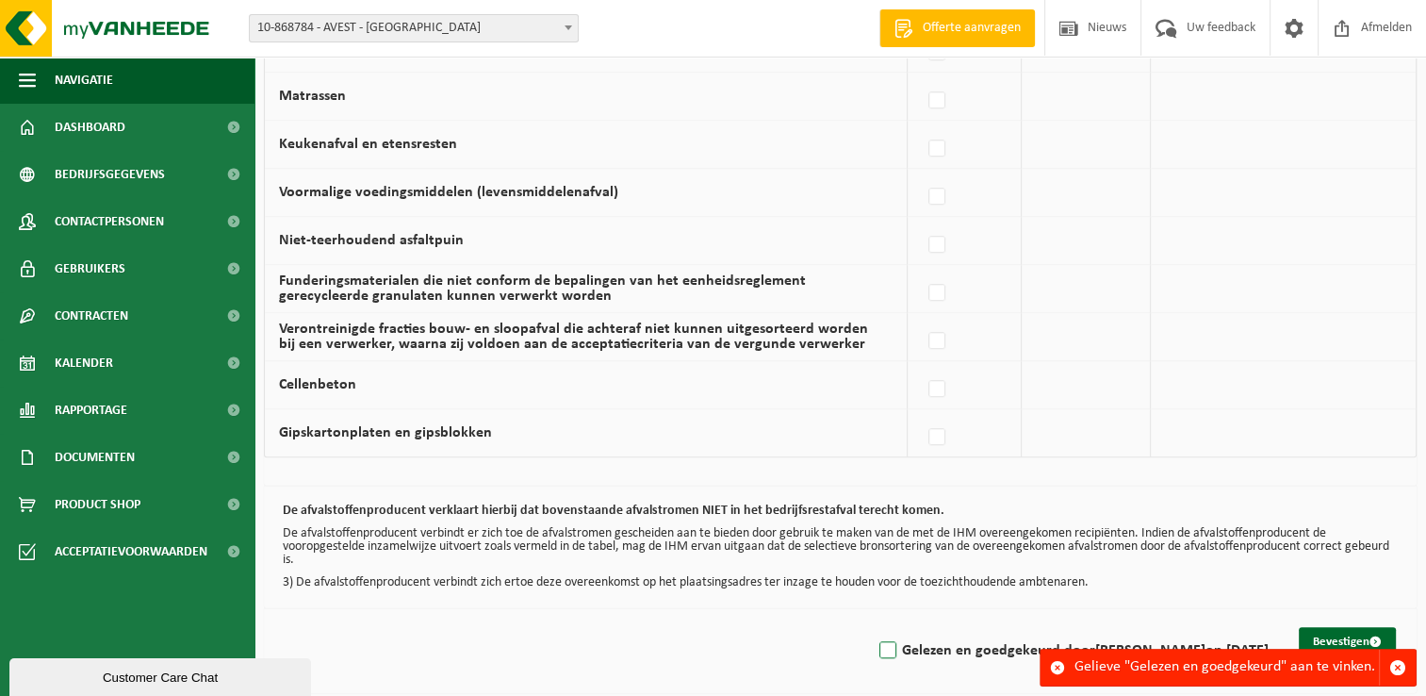
click at [897, 644] on label "Gelezen en goedgekeurd door RIK BOSSUYT op 05/09/25" at bounding box center [1072, 650] width 393 height 28
click at [873, 627] on input "Gelezen en goedgekeurd door RIK BOSSUYT op 05/09/25" at bounding box center [872, 626] width 1 height 1
checkbox input "true"
click at [1323, 635] on button "Bevestigen" at bounding box center [1347, 642] width 97 height 30
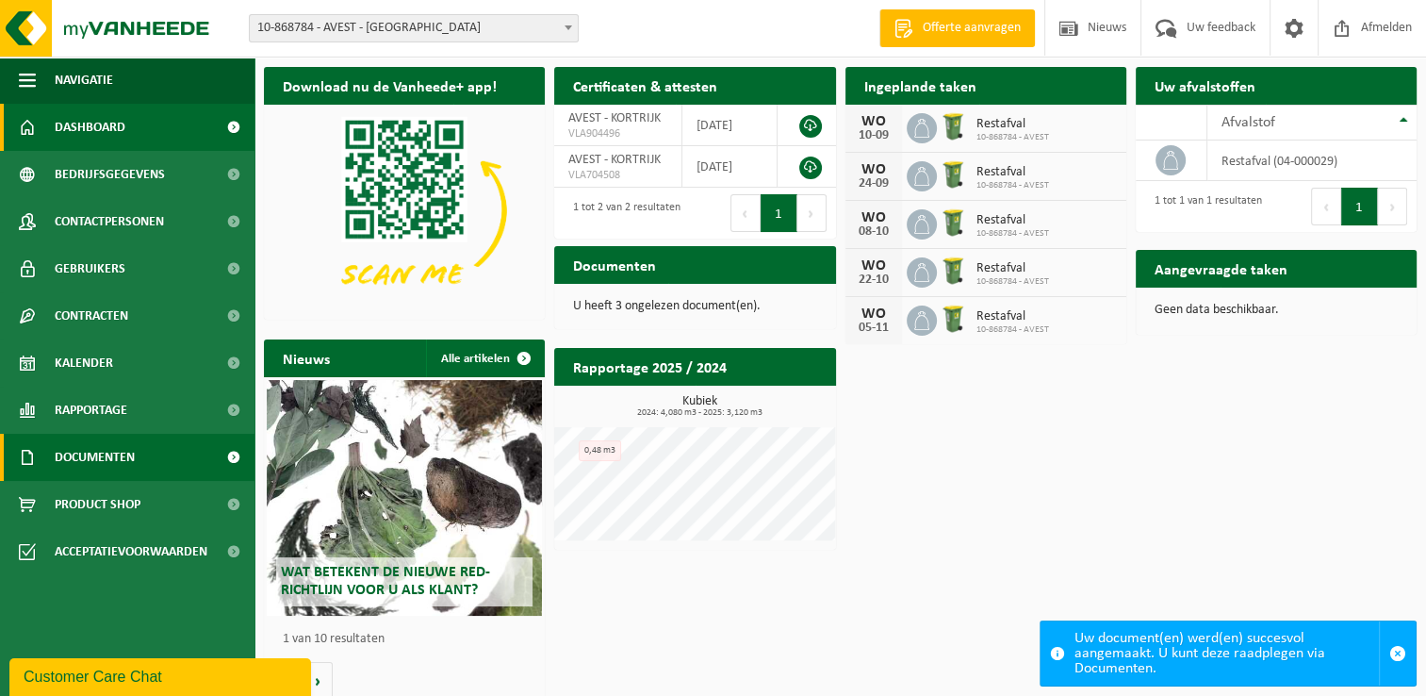
click at [88, 445] on span "Documenten" at bounding box center [95, 457] width 80 height 47
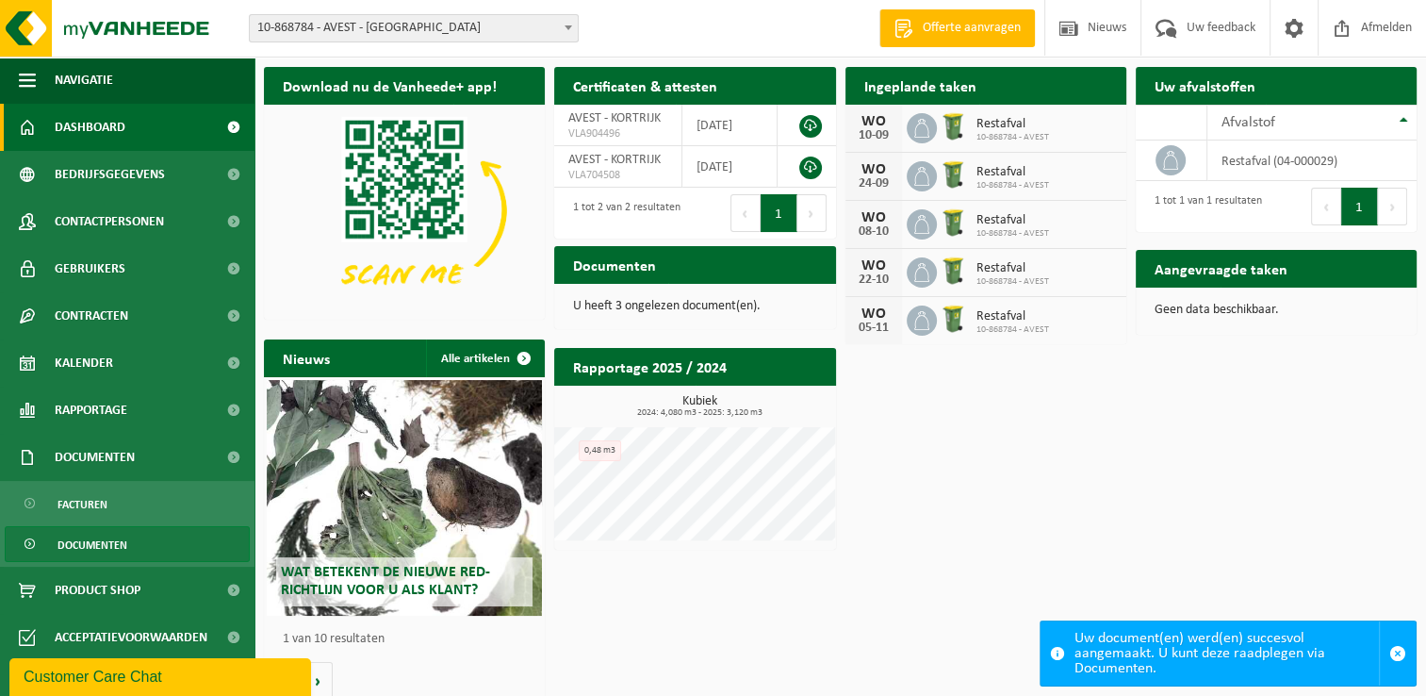
click at [104, 534] on span "Documenten" at bounding box center [93, 545] width 70 height 36
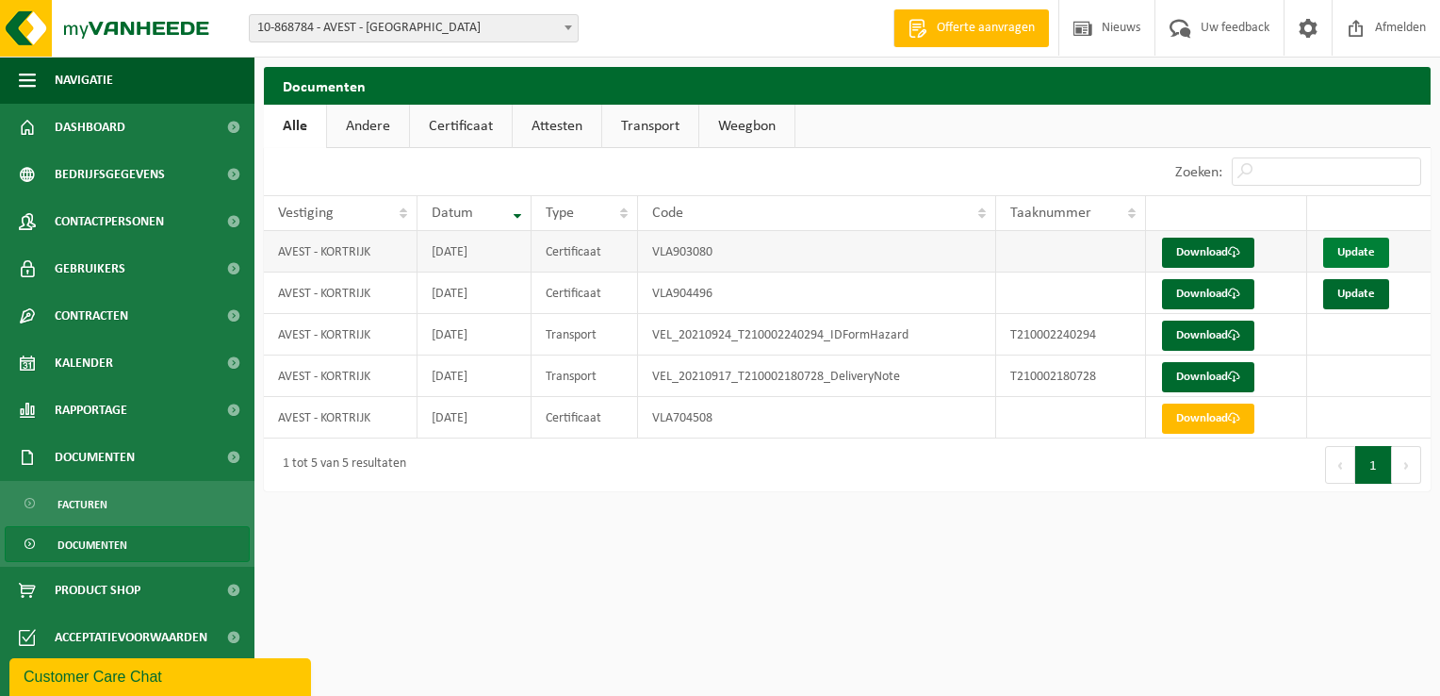
click at [1346, 251] on link "Update" at bounding box center [1356, 253] width 66 height 30
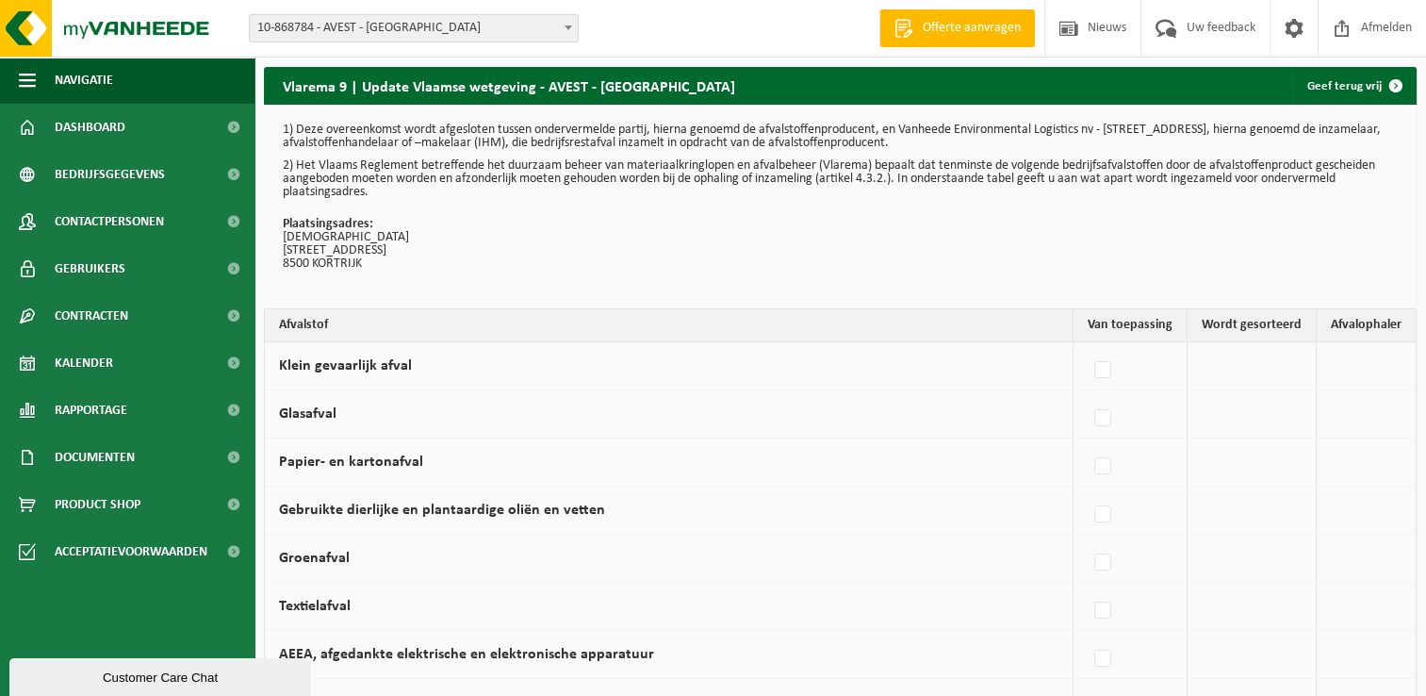
scroll to position [94, 0]
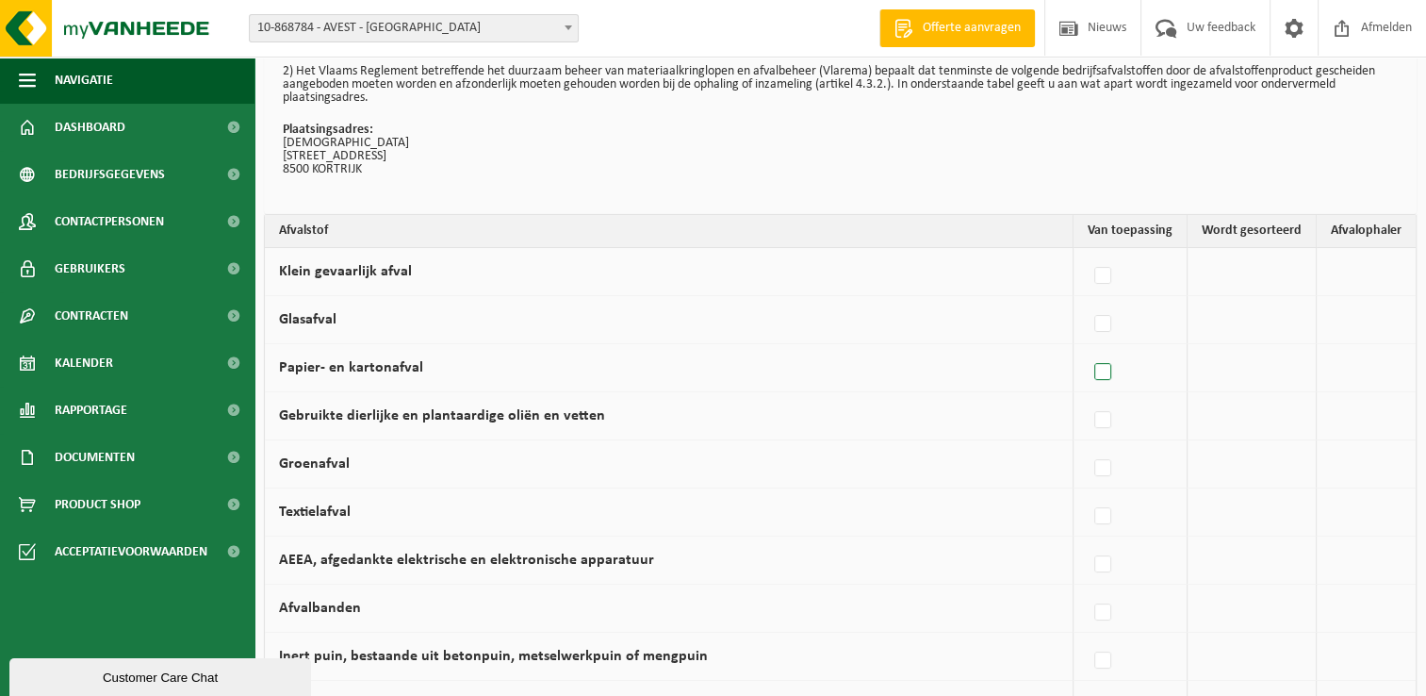
click at [1109, 367] on label at bounding box center [1104, 372] width 26 height 28
click at [1088, 349] on input "Papier- en kartonafval" at bounding box center [1087, 348] width 1 height 1
checkbox input "true"
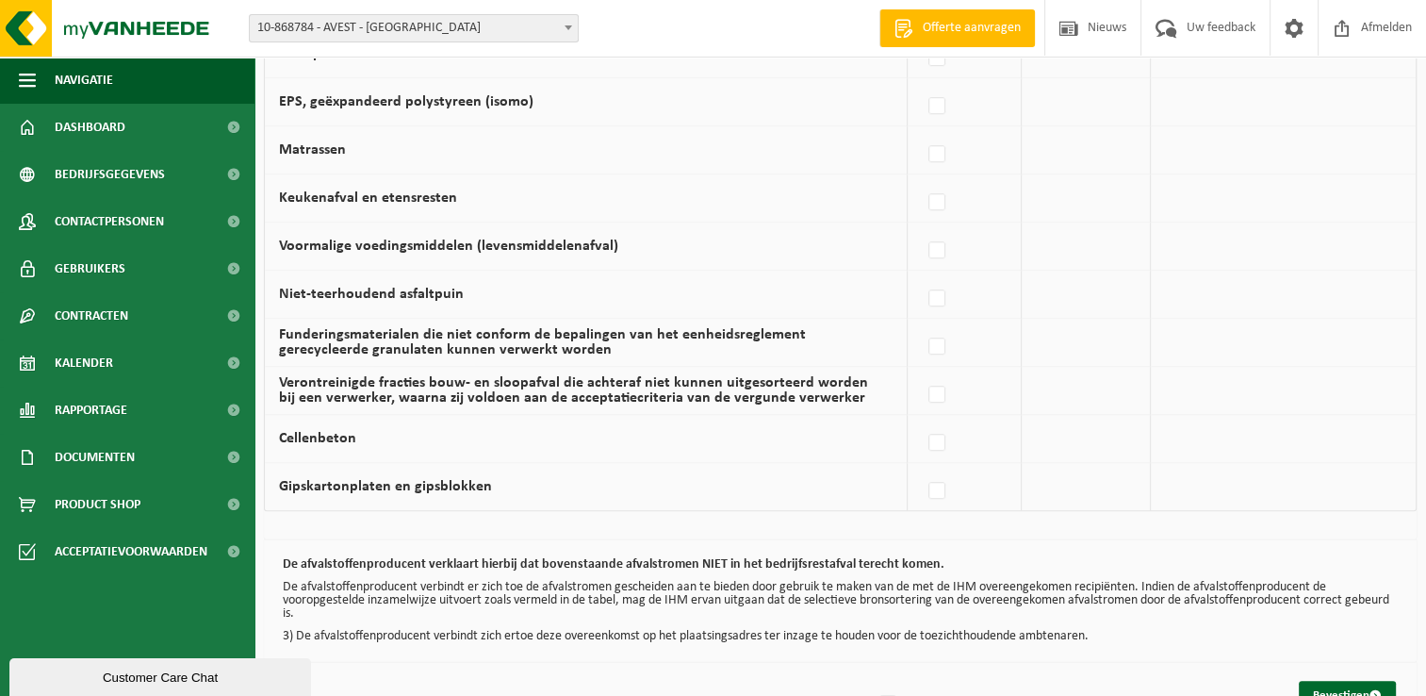
scroll to position [1279, 0]
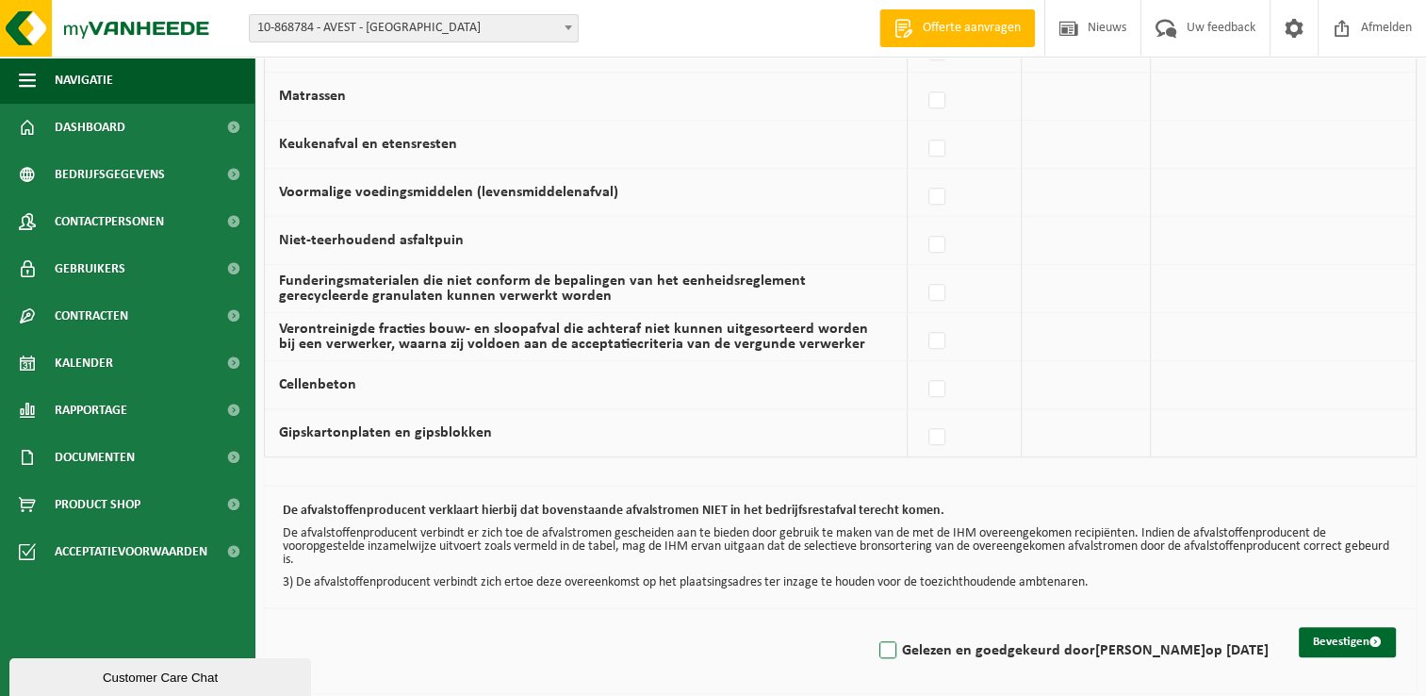
click at [900, 645] on label "Gelezen en goedgekeurd door RIK BOSSUYT op 05/09/25" at bounding box center [1072, 650] width 393 height 28
click at [873, 627] on input "Gelezen en goedgekeurd door RIK BOSSUYT op 05/09/25" at bounding box center [872, 626] width 1 height 1
checkbox input "true"
click at [1320, 636] on button "Bevestigen" at bounding box center [1347, 642] width 97 height 30
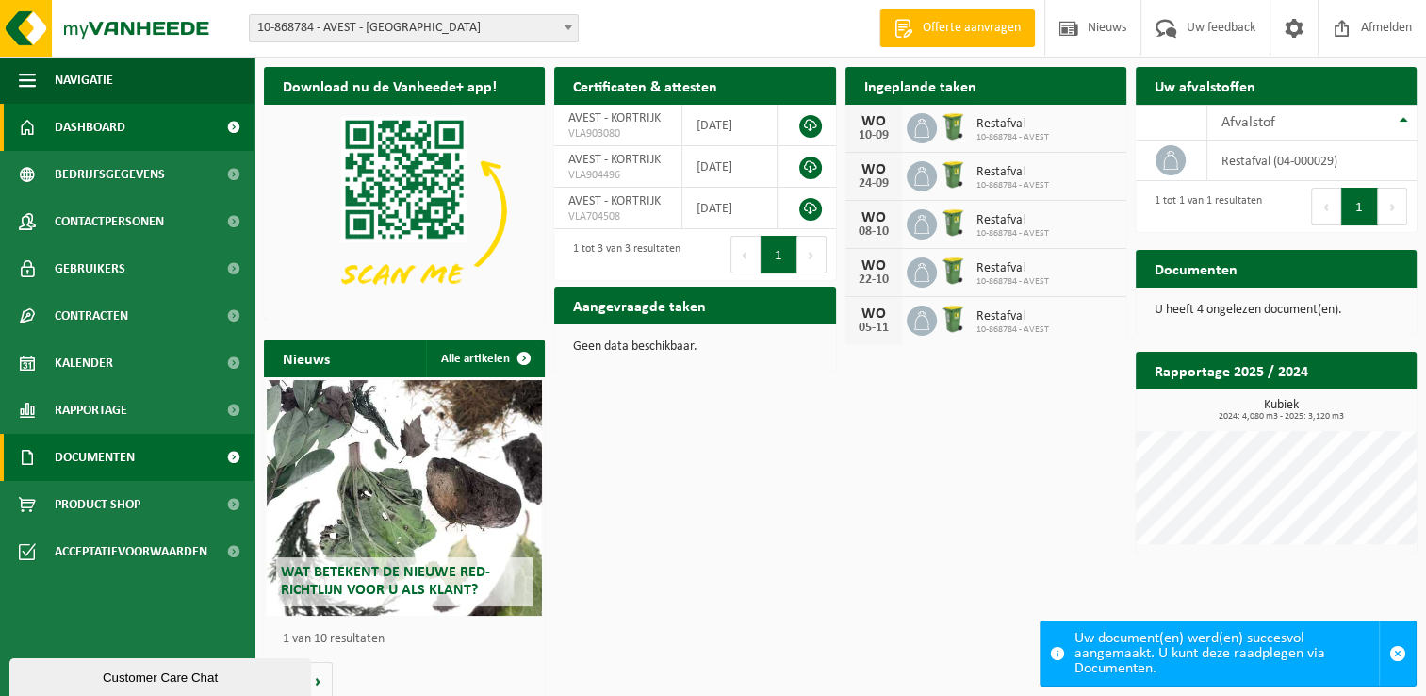
click at [83, 449] on span "Documenten" at bounding box center [95, 457] width 80 height 47
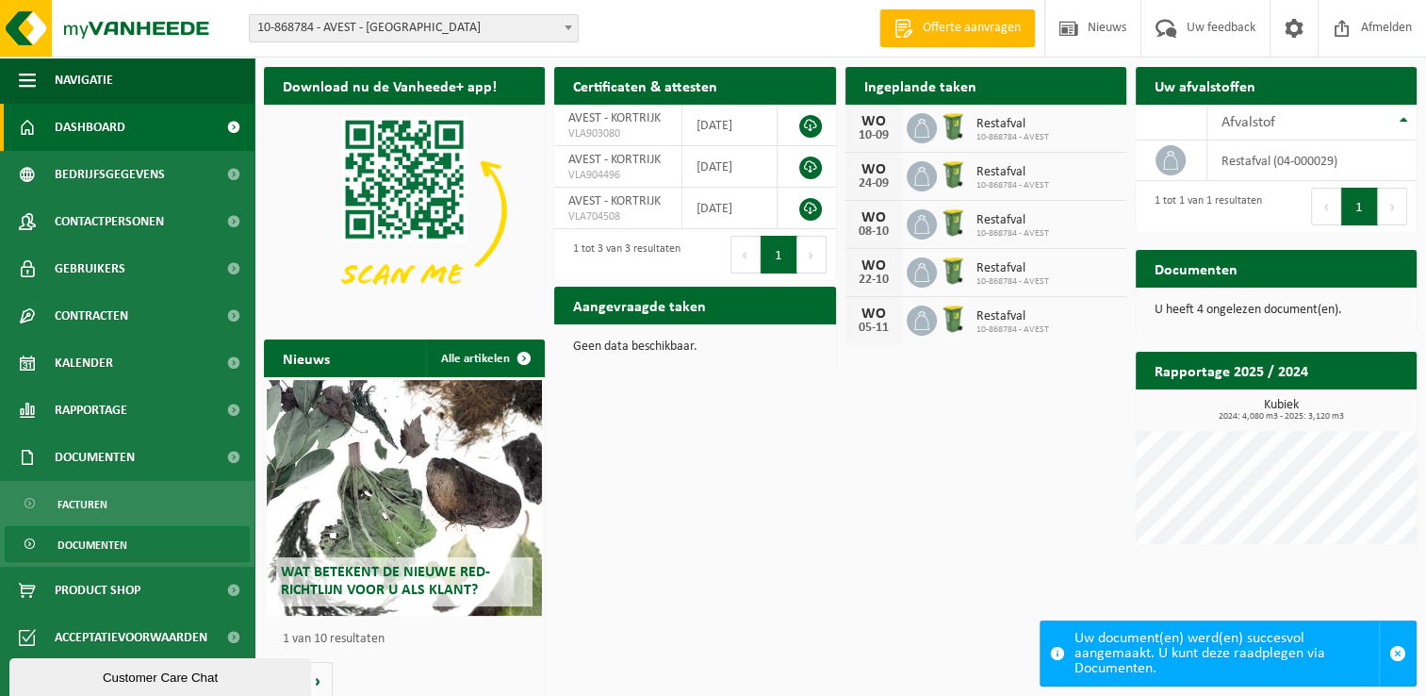
click at [103, 542] on span "Documenten" at bounding box center [93, 545] width 70 height 36
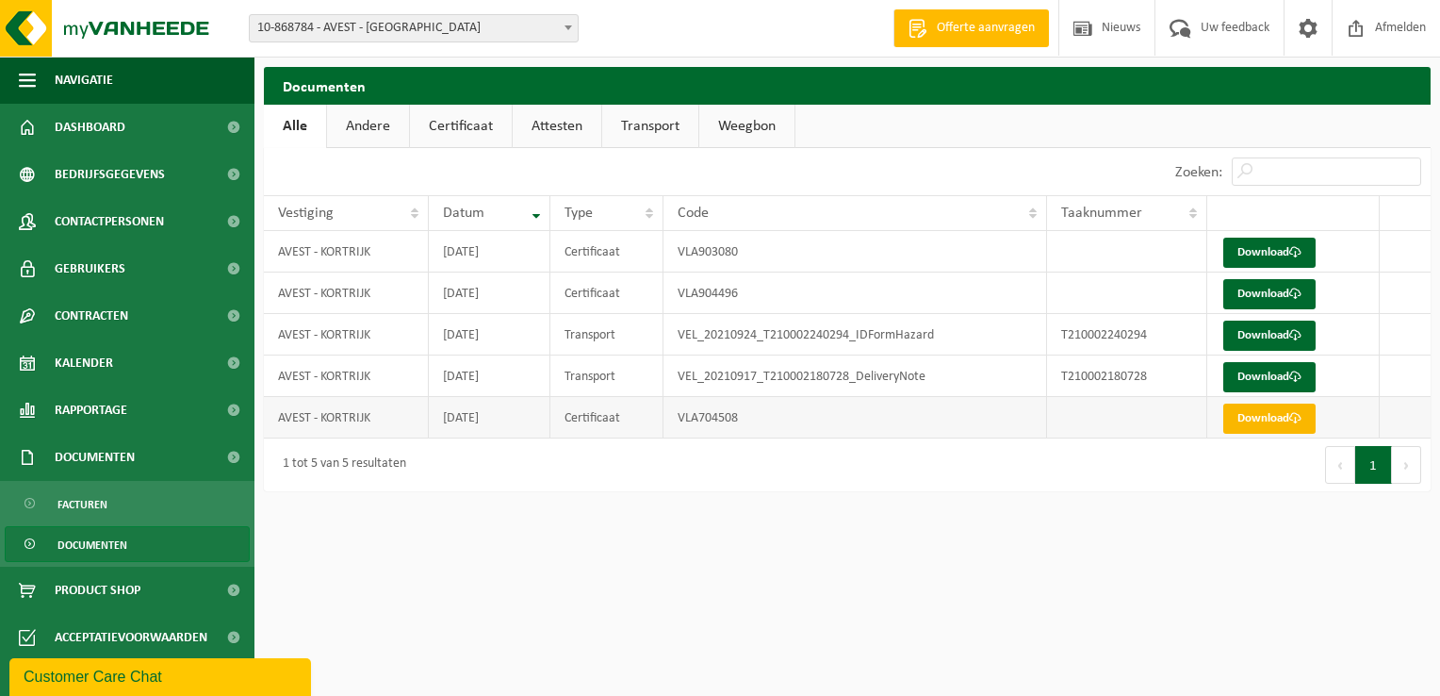
click at [1268, 414] on link "Download" at bounding box center [1270, 418] width 92 height 30
click at [570, 27] on b at bounding box center [569, 27] width 8 height 5
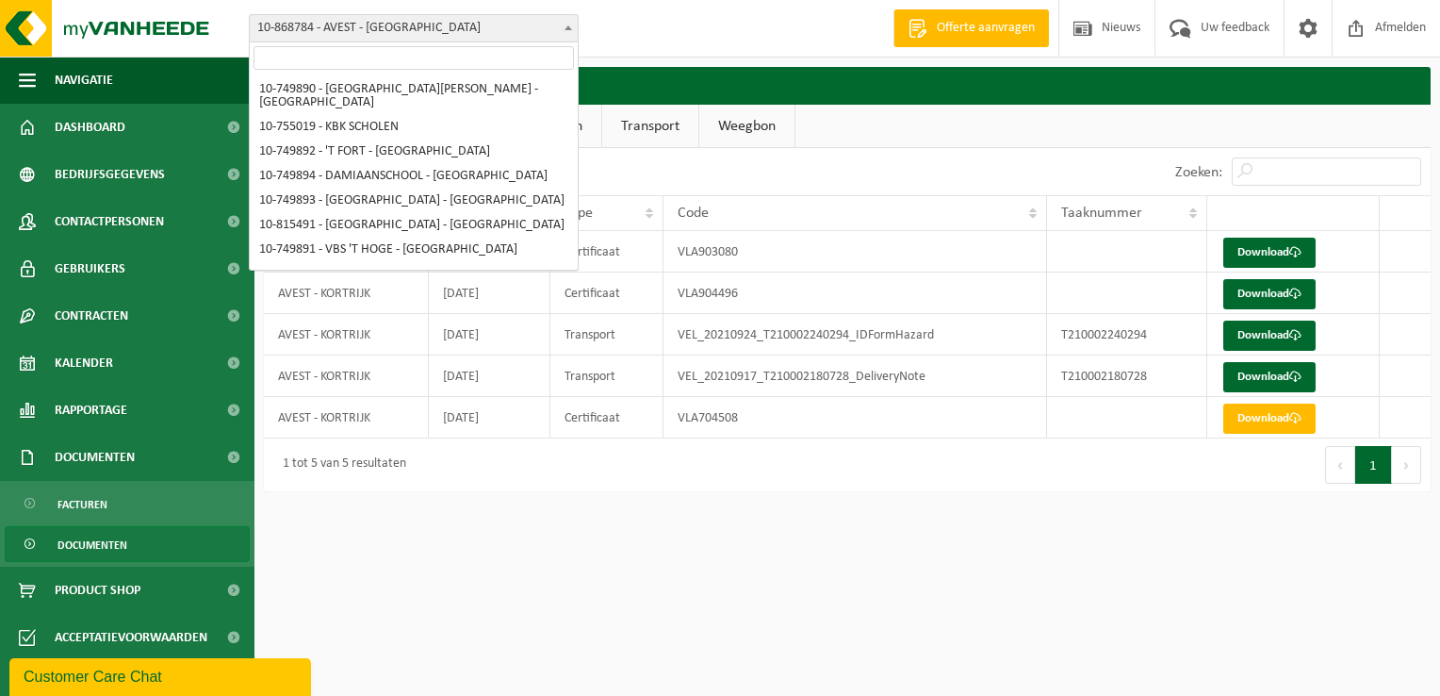
scroll to position [196, 0]
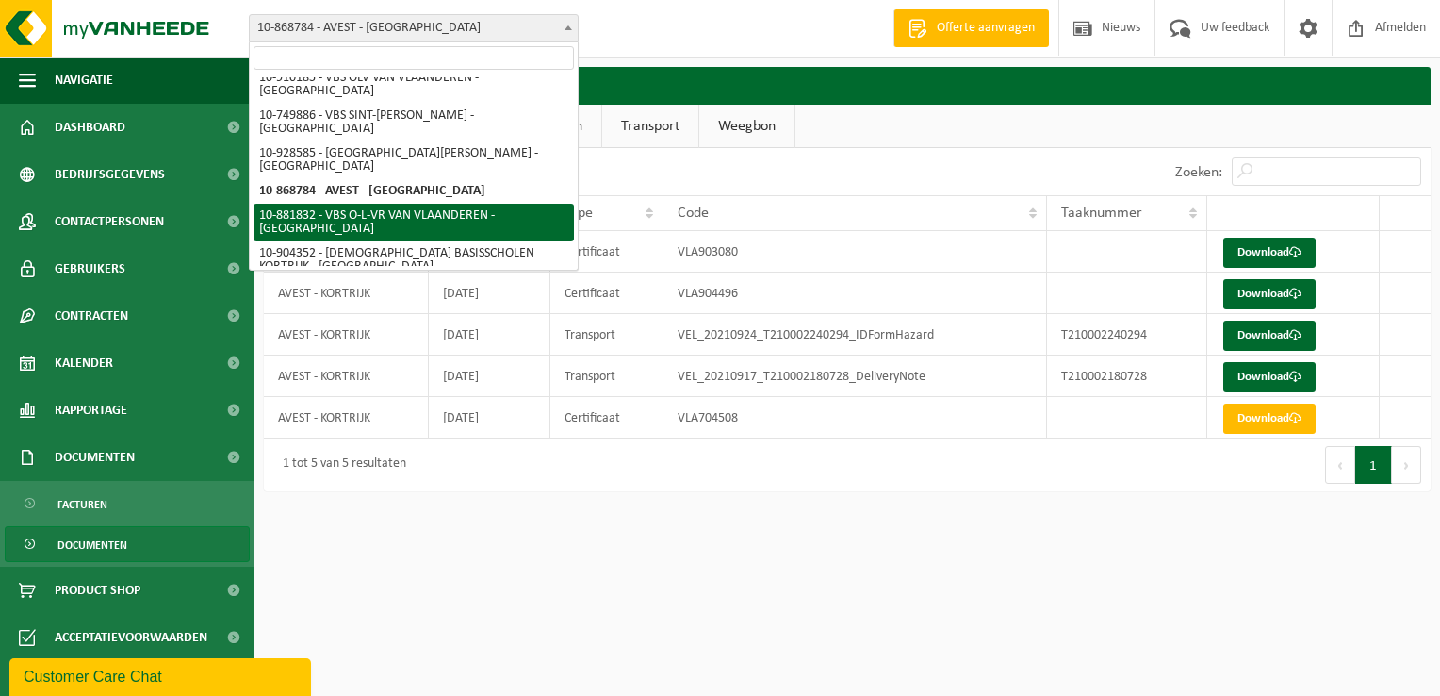
select select "110645"
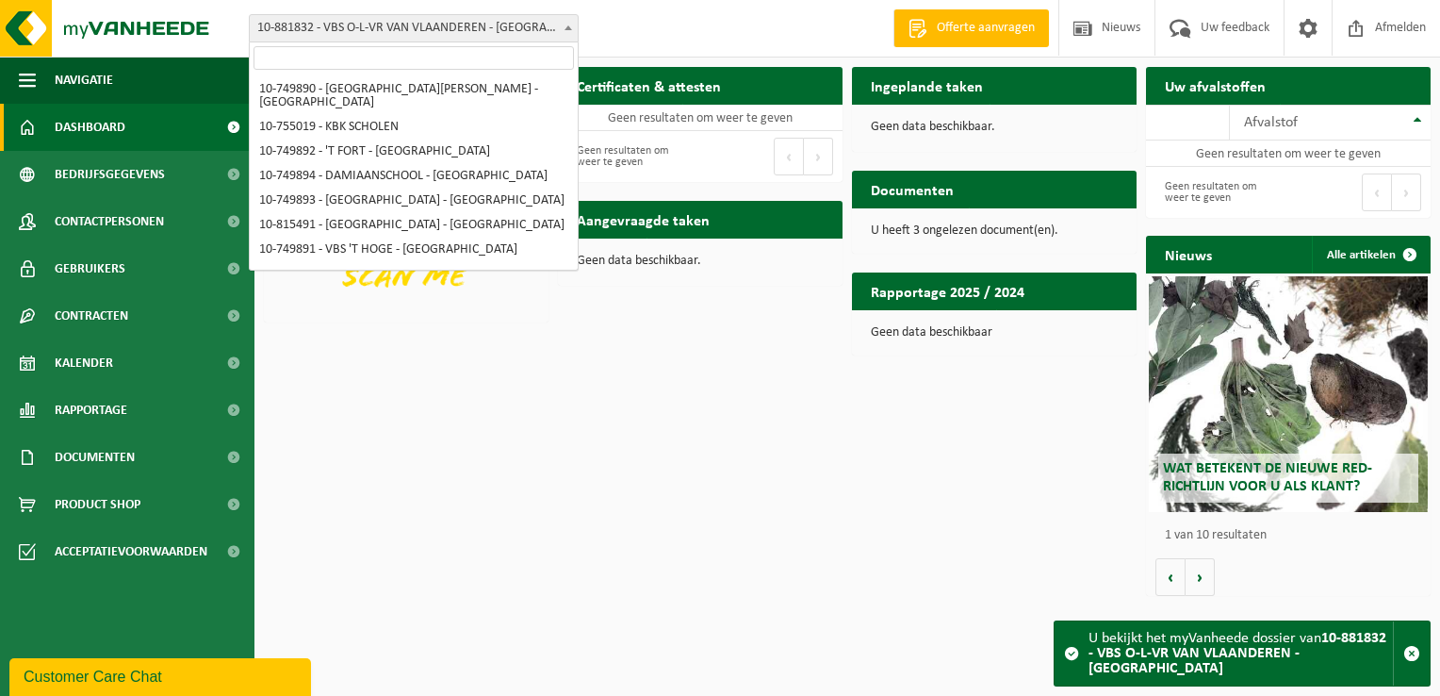
click at [566, 25] on span at bounding box center [568, 27] width 19 height 25
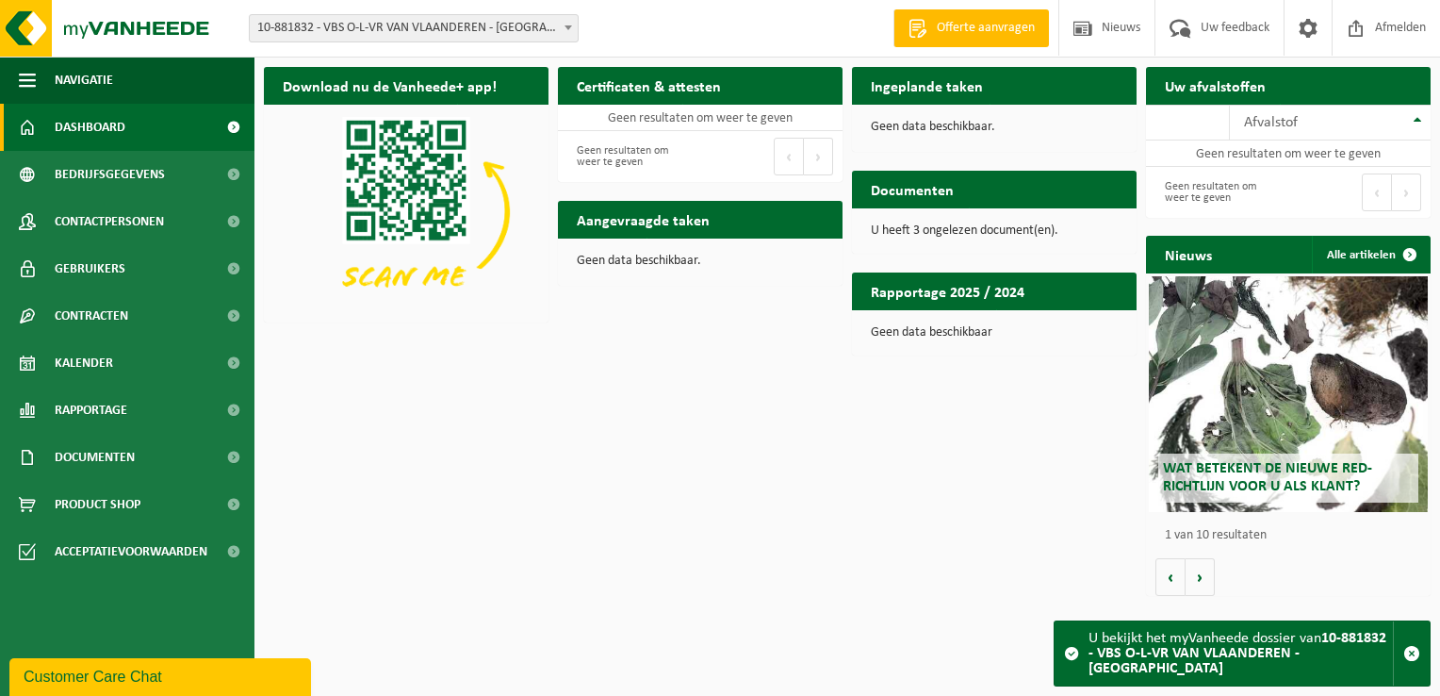
click at [565, 30] on span at bounding box center [568, 27] width 19 height 25
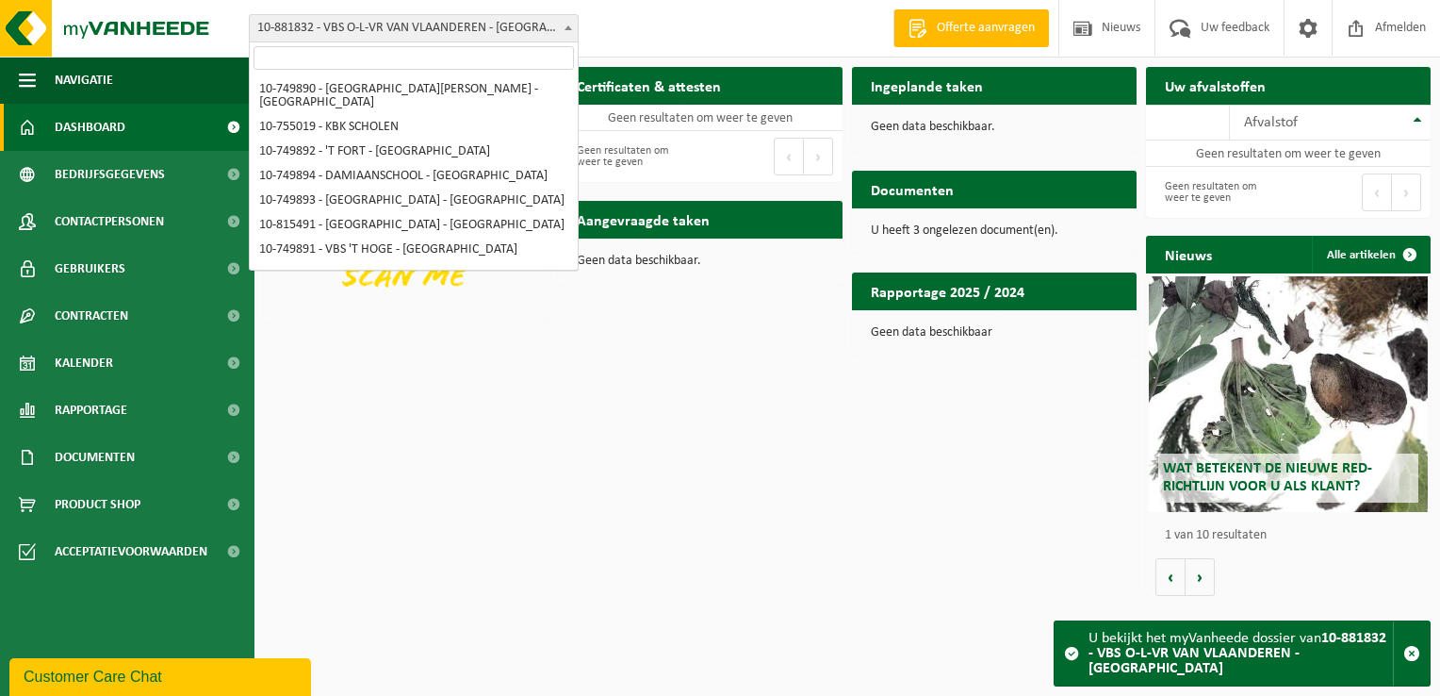
scroll to position [219, 0]
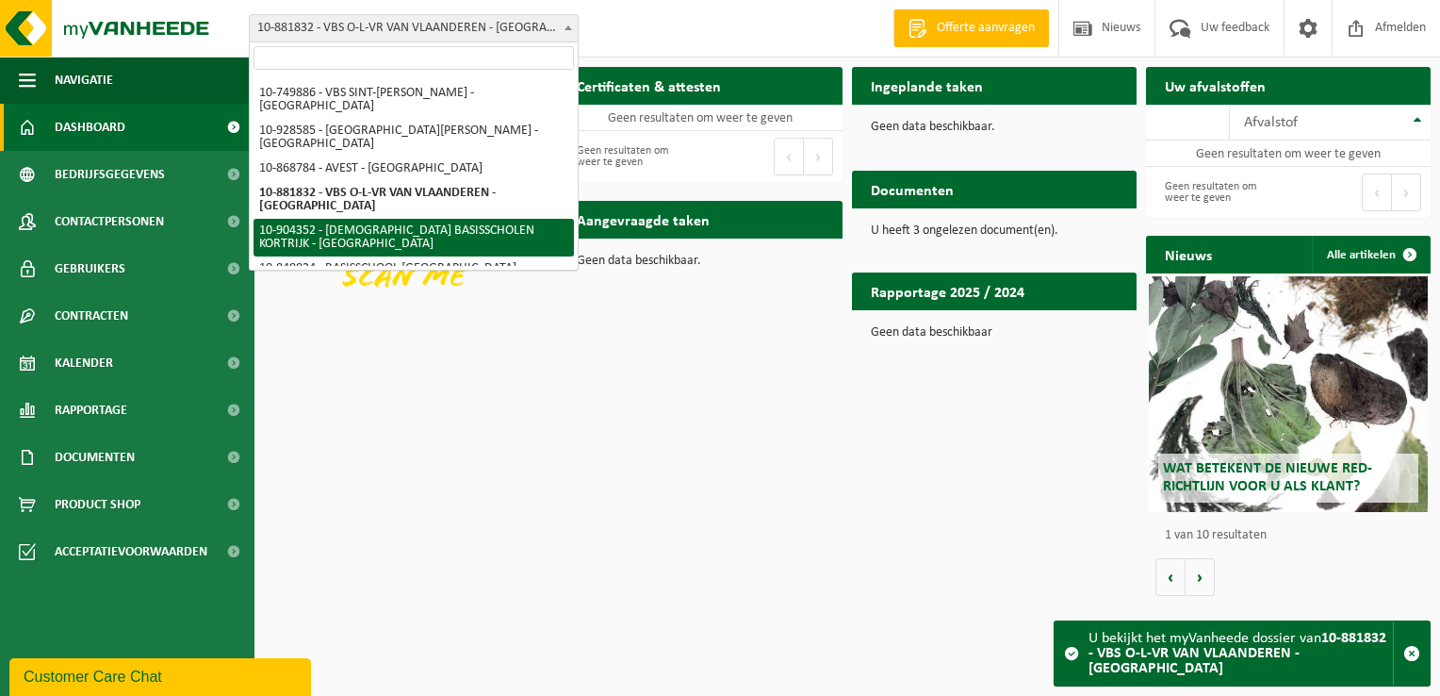
select select "121635"
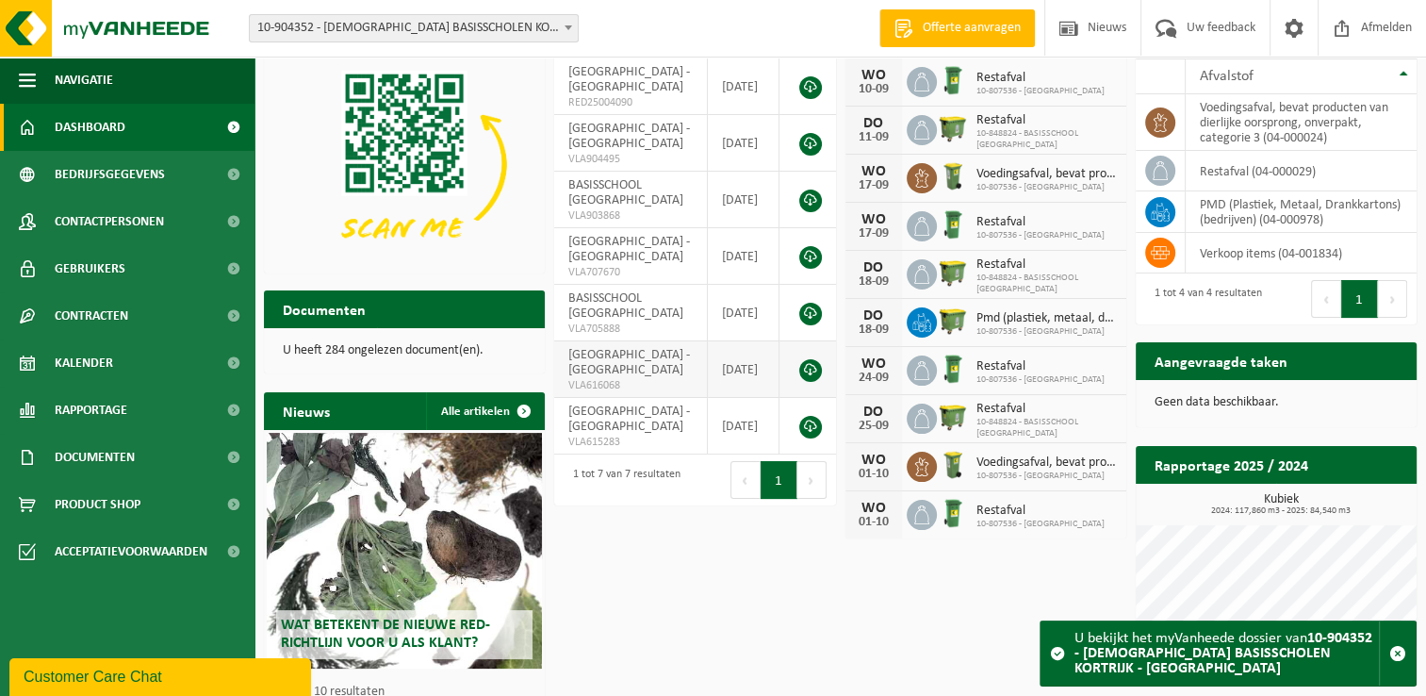
scroll to position [158, 0]
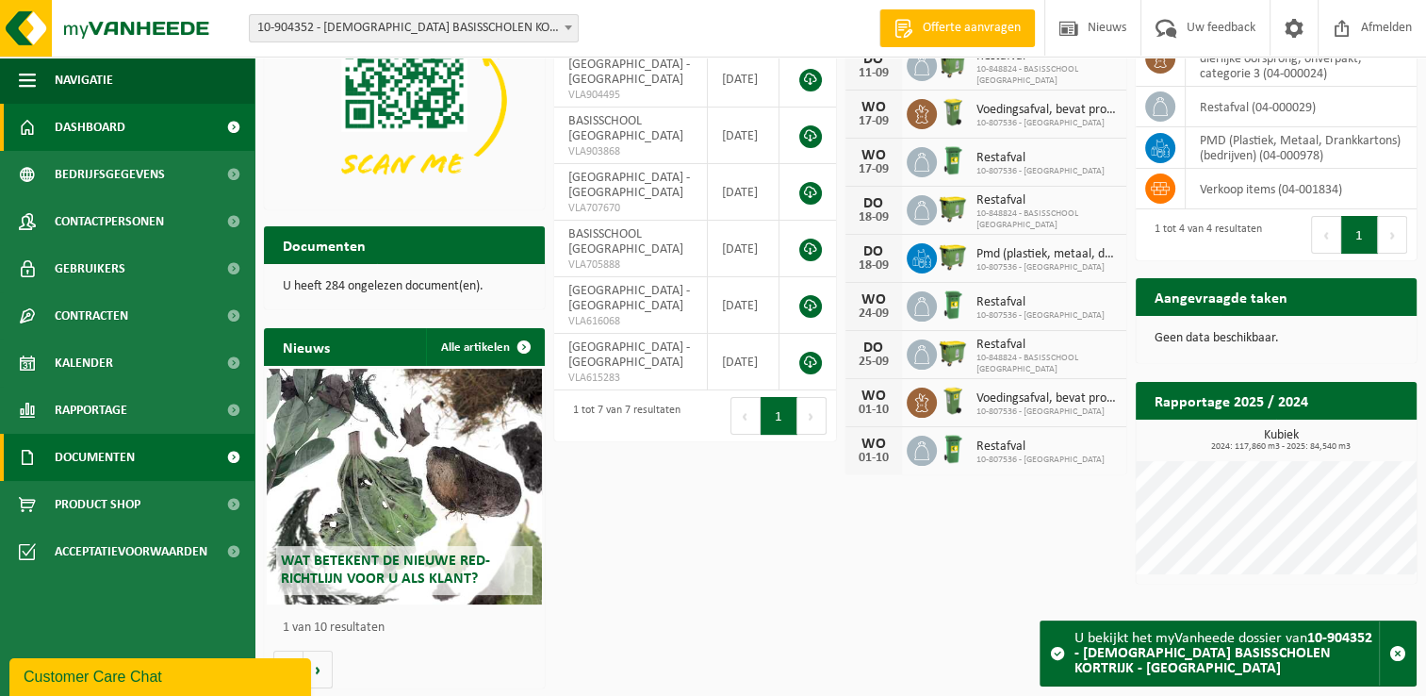
click at [95, 454] on span "Documenten" at bounding box center [95, 457] width 80 height 47
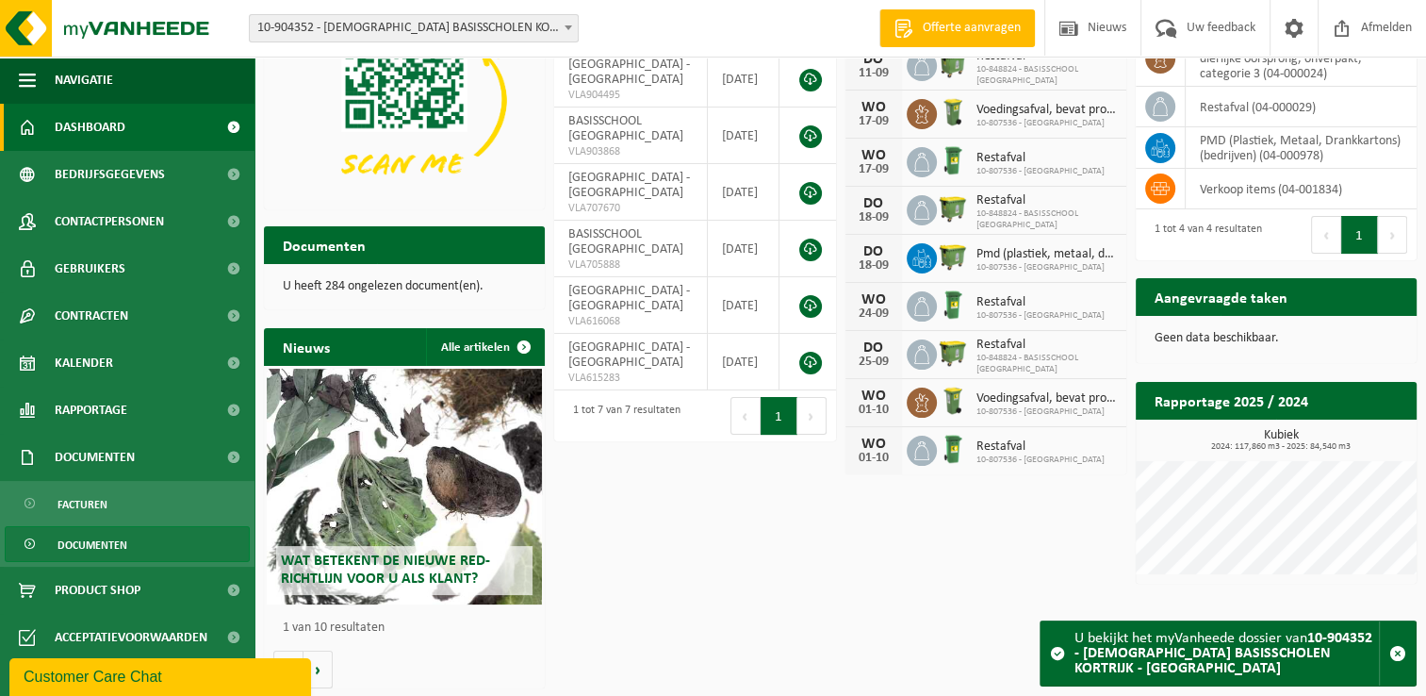
click at [136, 541] on link "Documenten" at bounding box center [127, 544] width 245 height 36
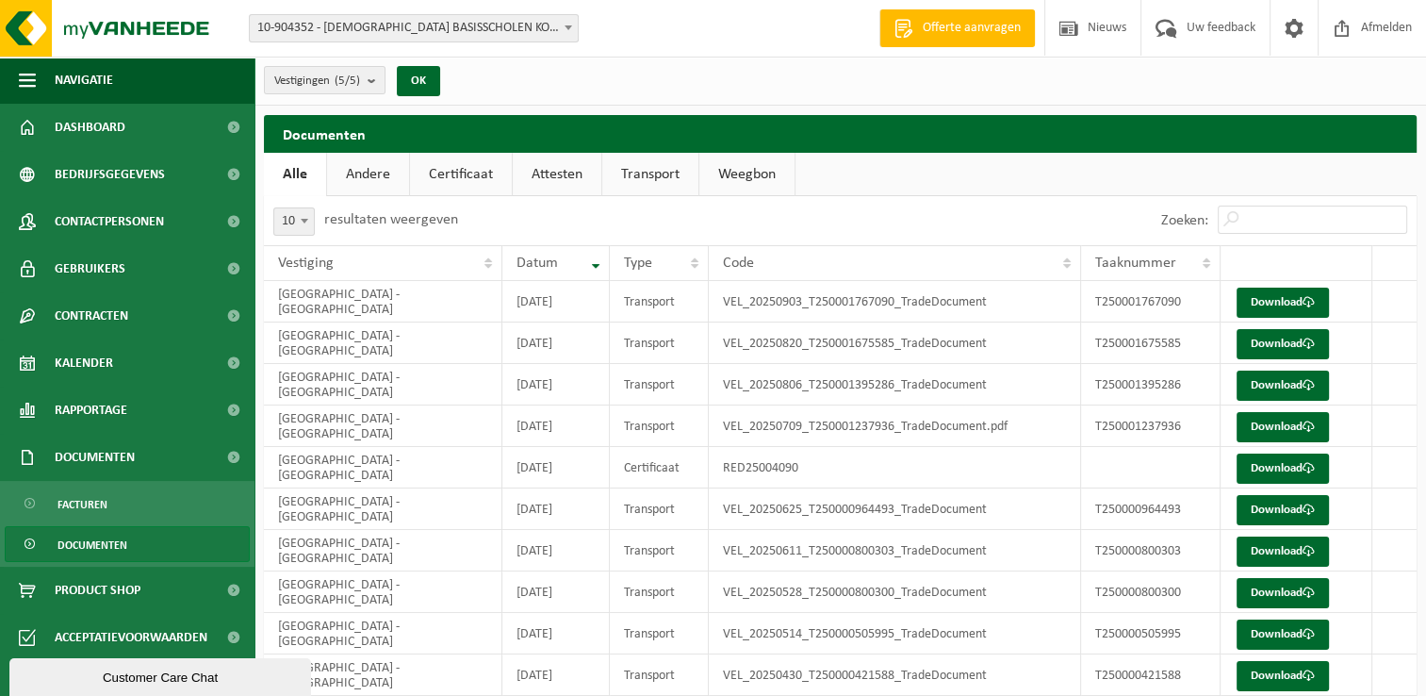
click at [567, 27] on b at bounding box center [569, 27] width 8 height 5
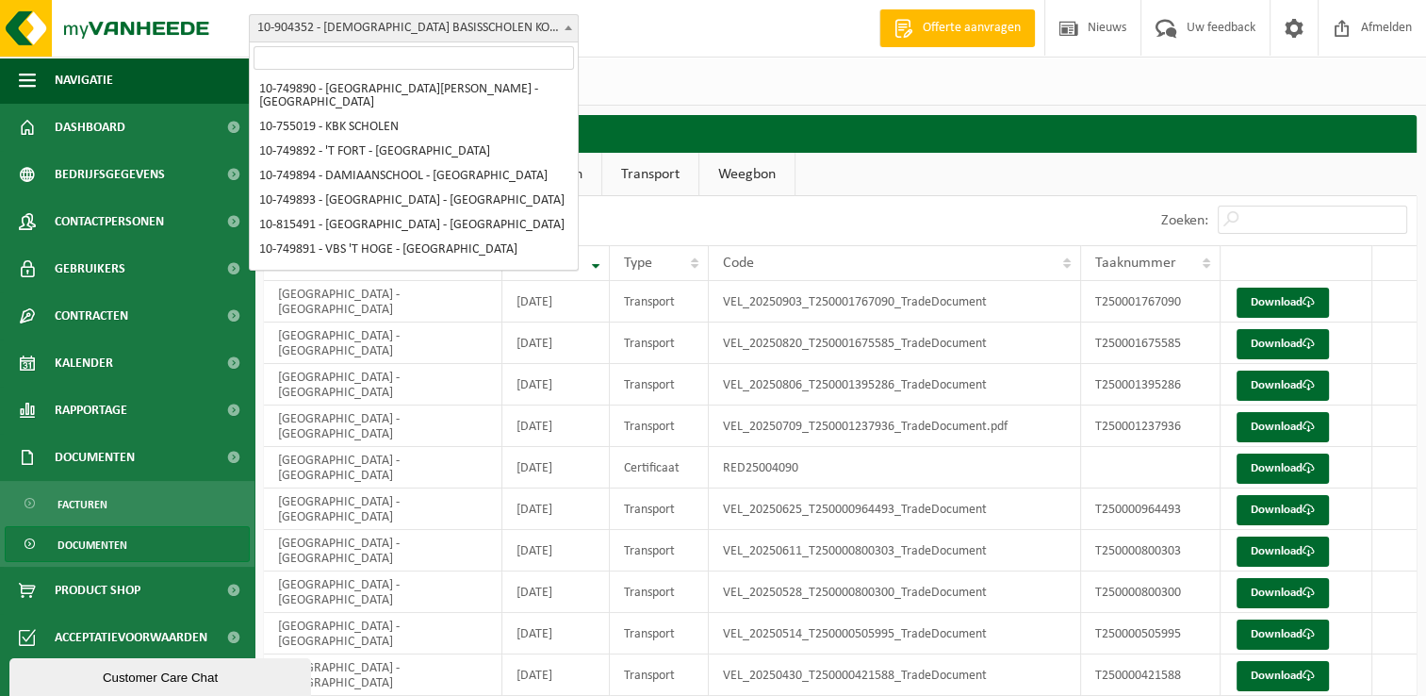
scroll to position [219, 0]
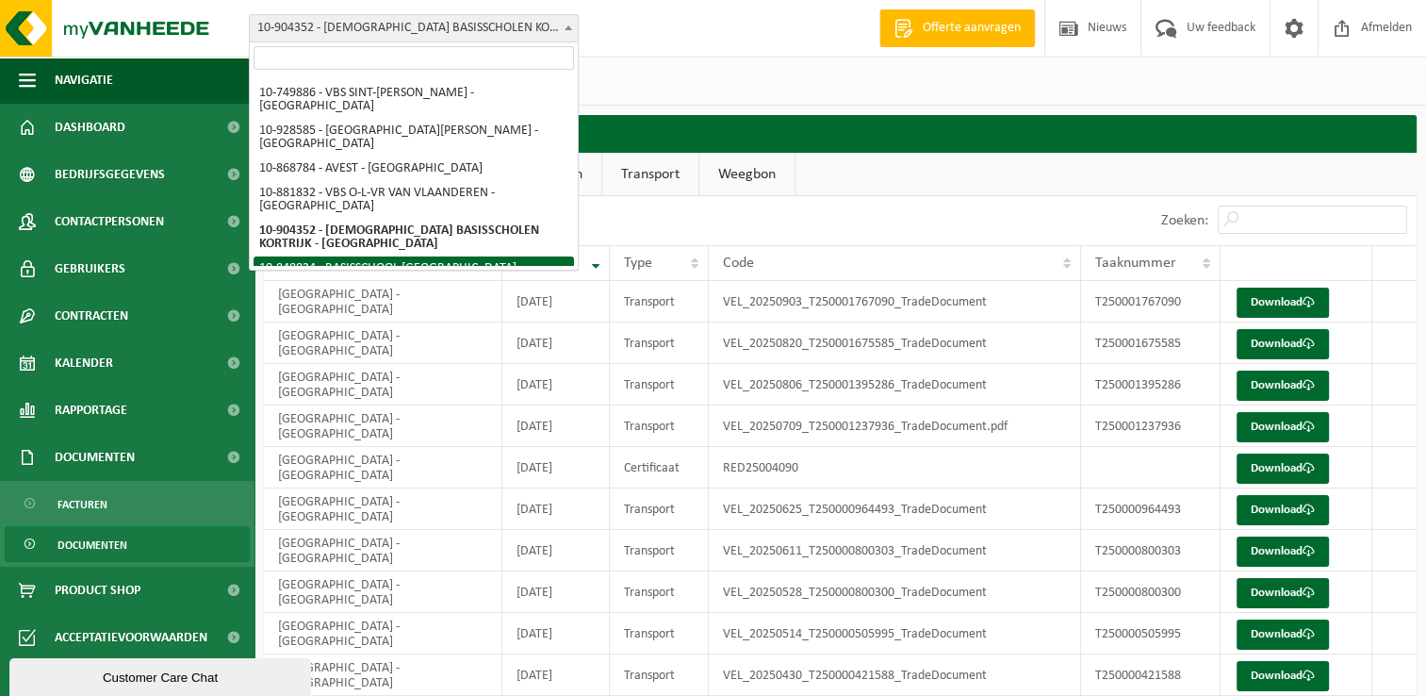
select select "115065"
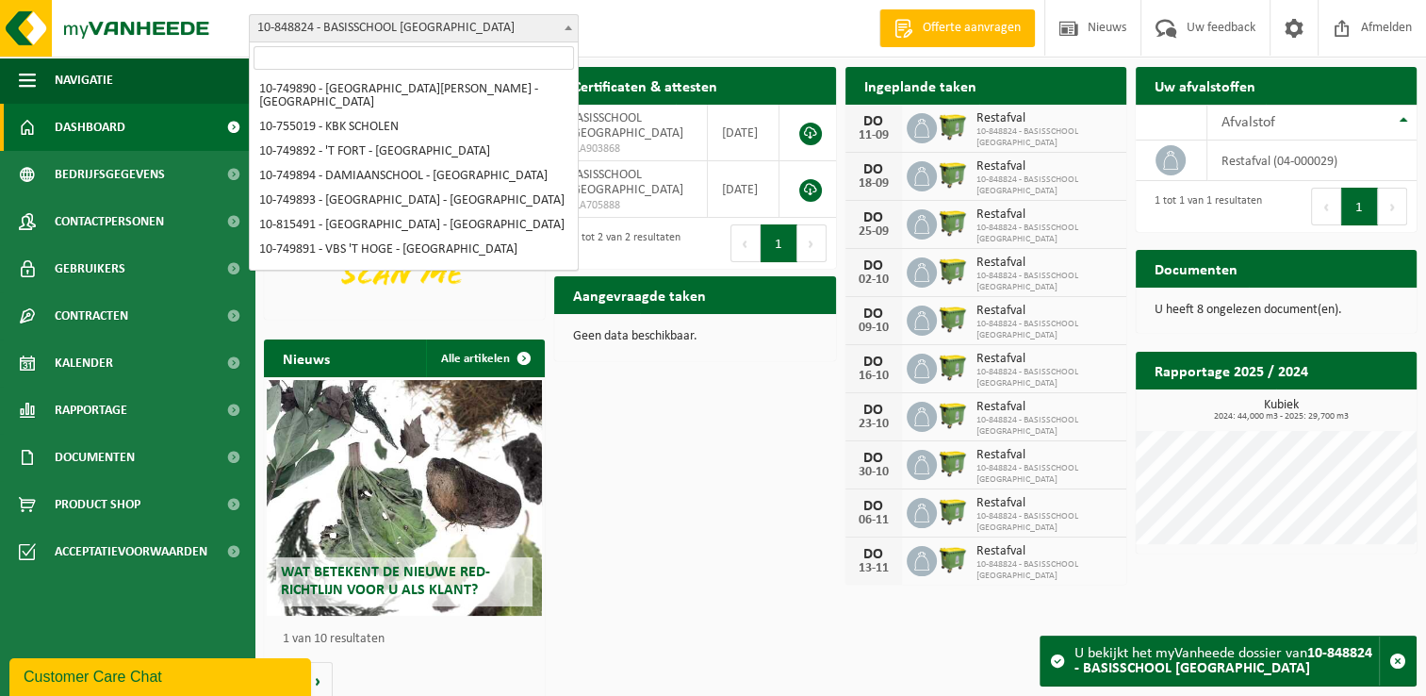
click at [567, 27] on b at bounding box center [569, 27] width 8 height 5
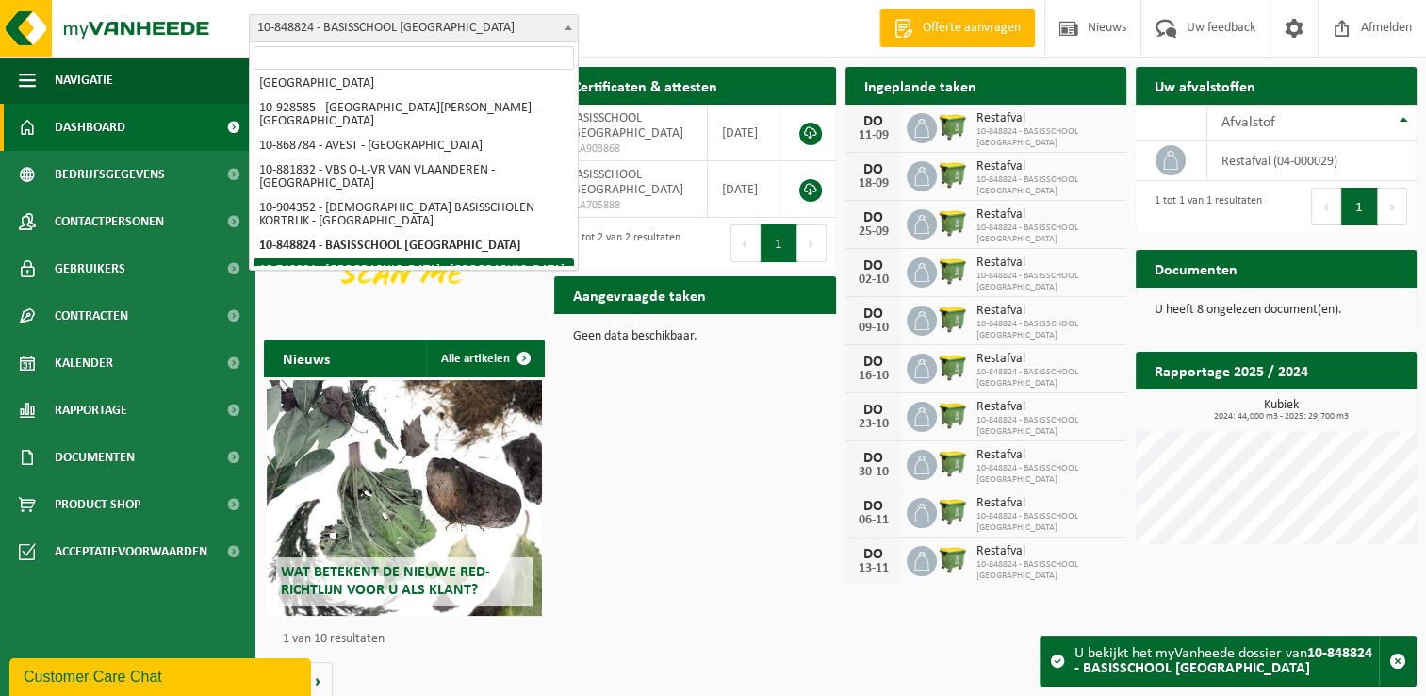
select select "7400"
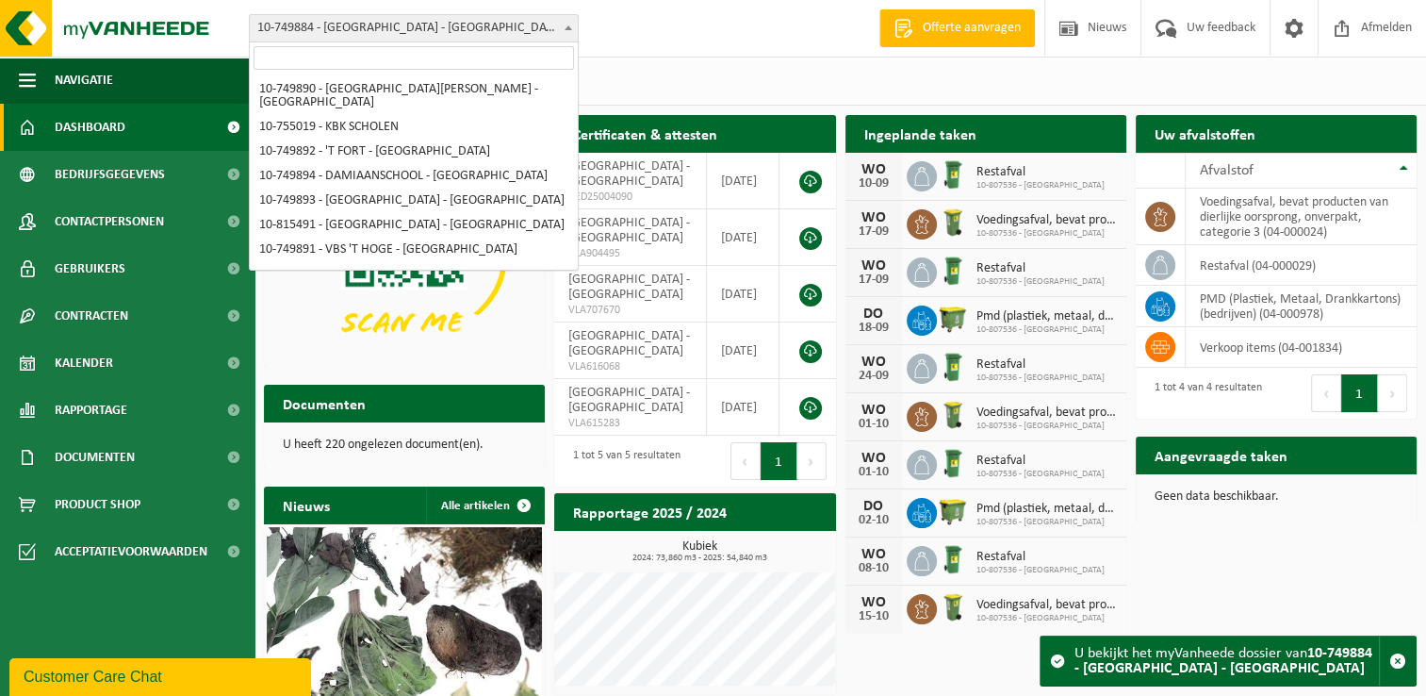
click at [567, 25] on b at bounding box center [569, 27] width 8 height 5
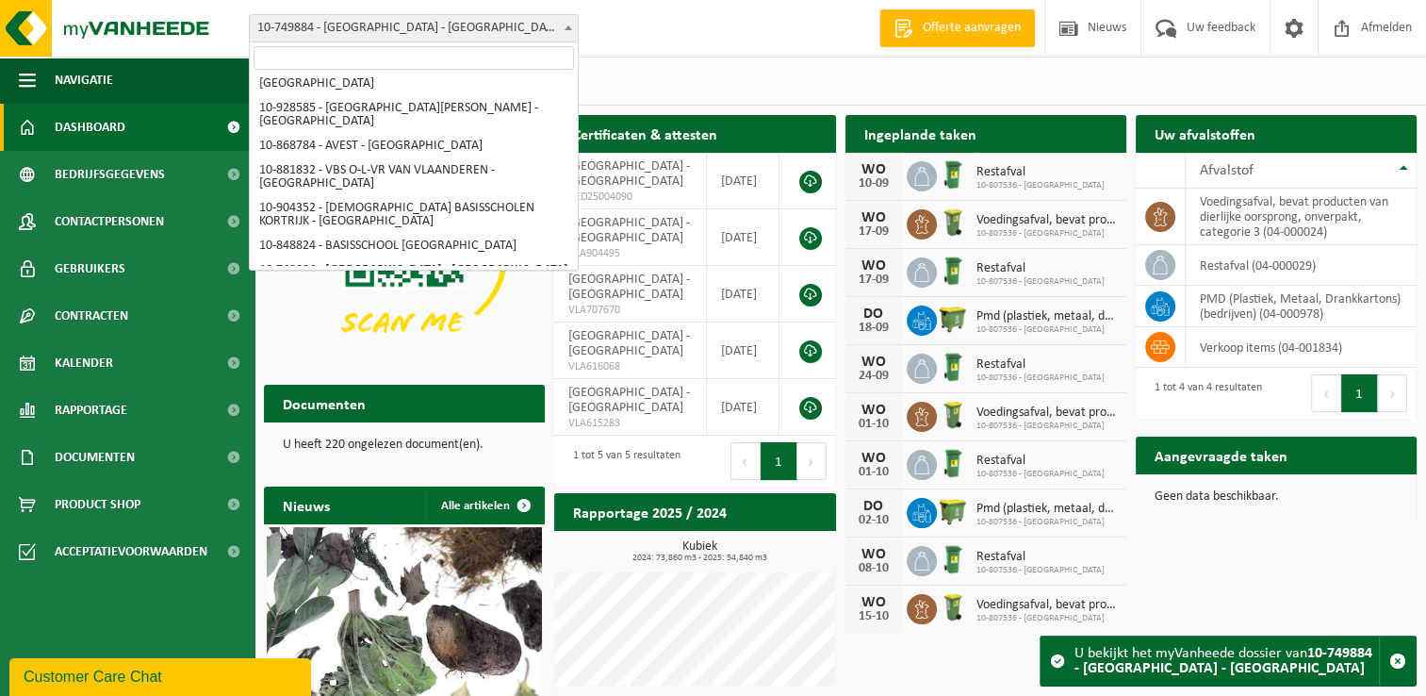
select select "7402"
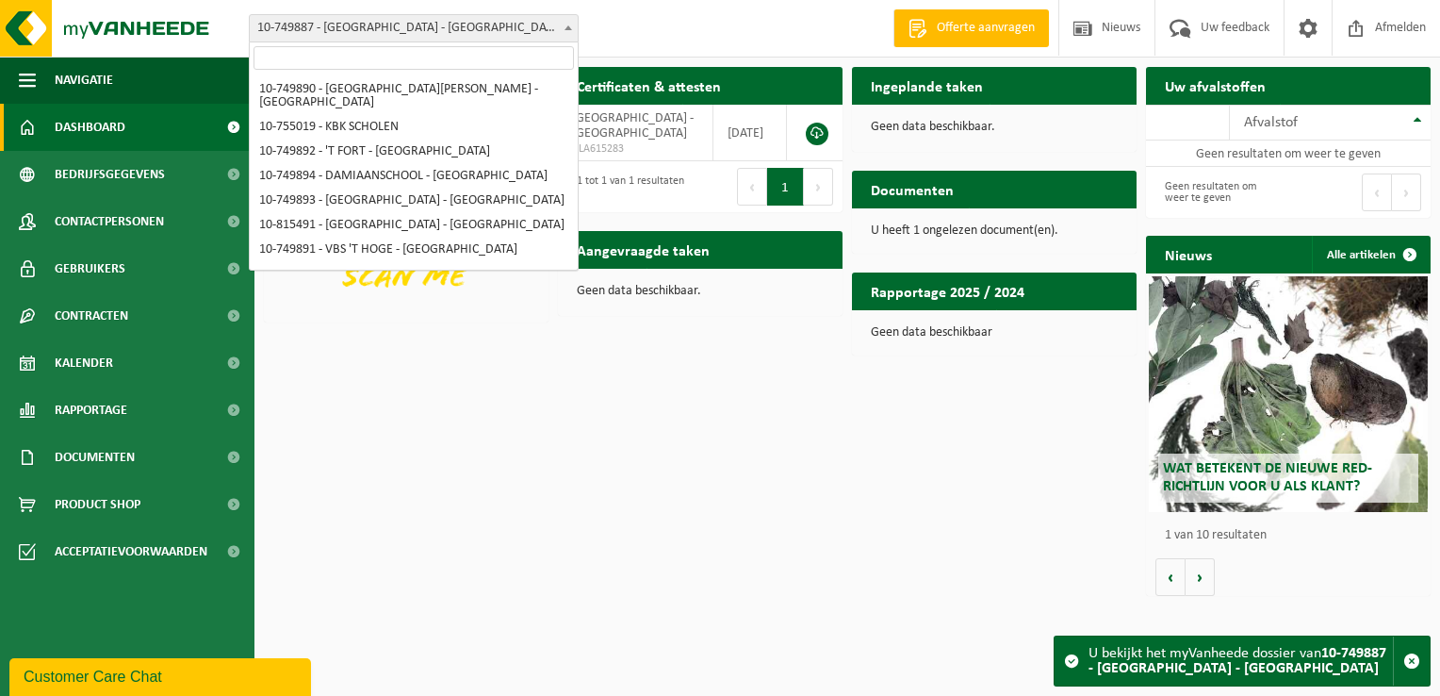
click at [562, 26] on span at bounding box center [568, 27] width 19 height 25
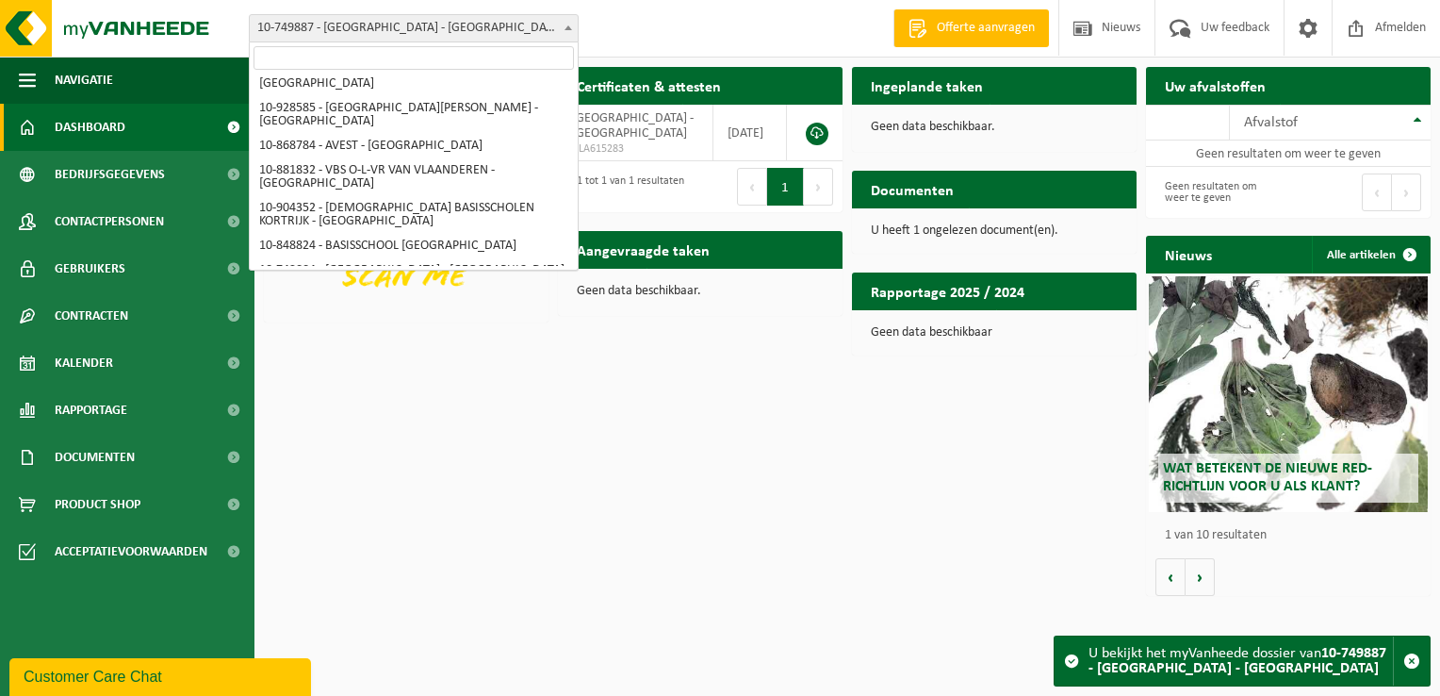
select select "35256"
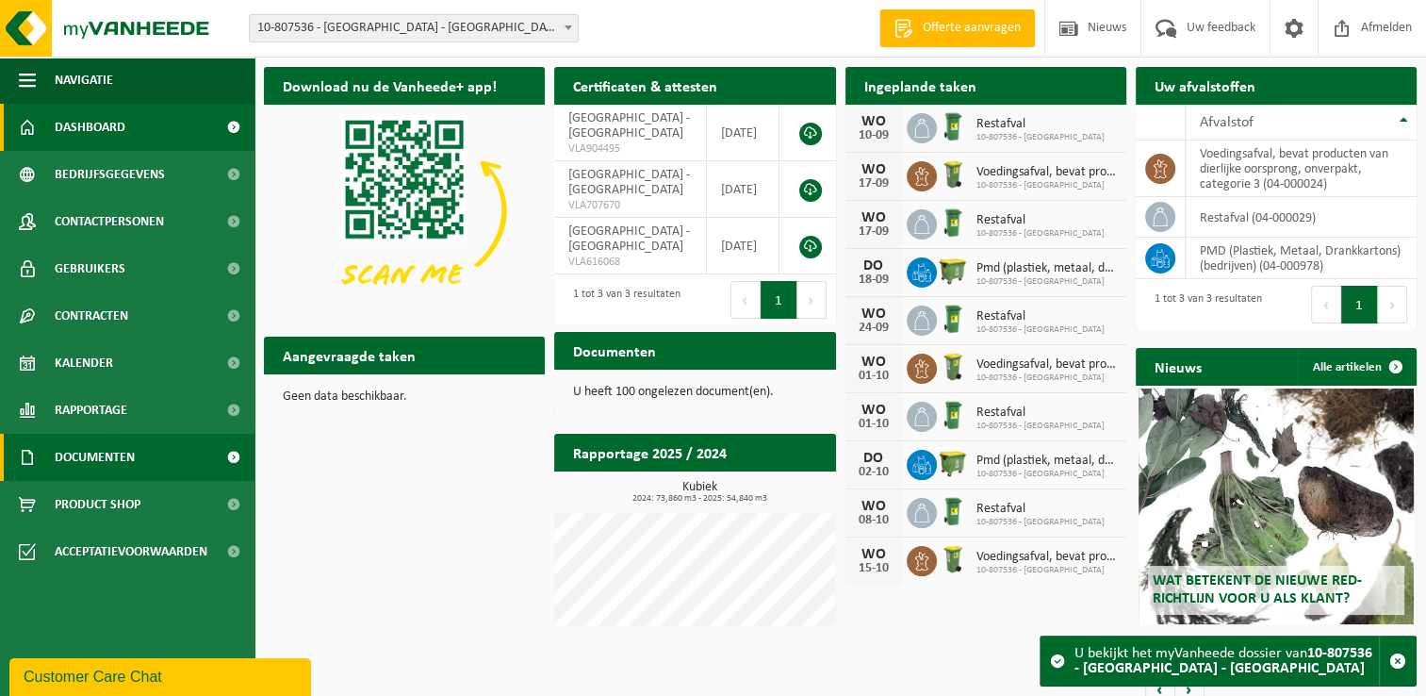
click at [91, 464] on span "Documenten" at bounding box center [95, 457] width 80 height 47
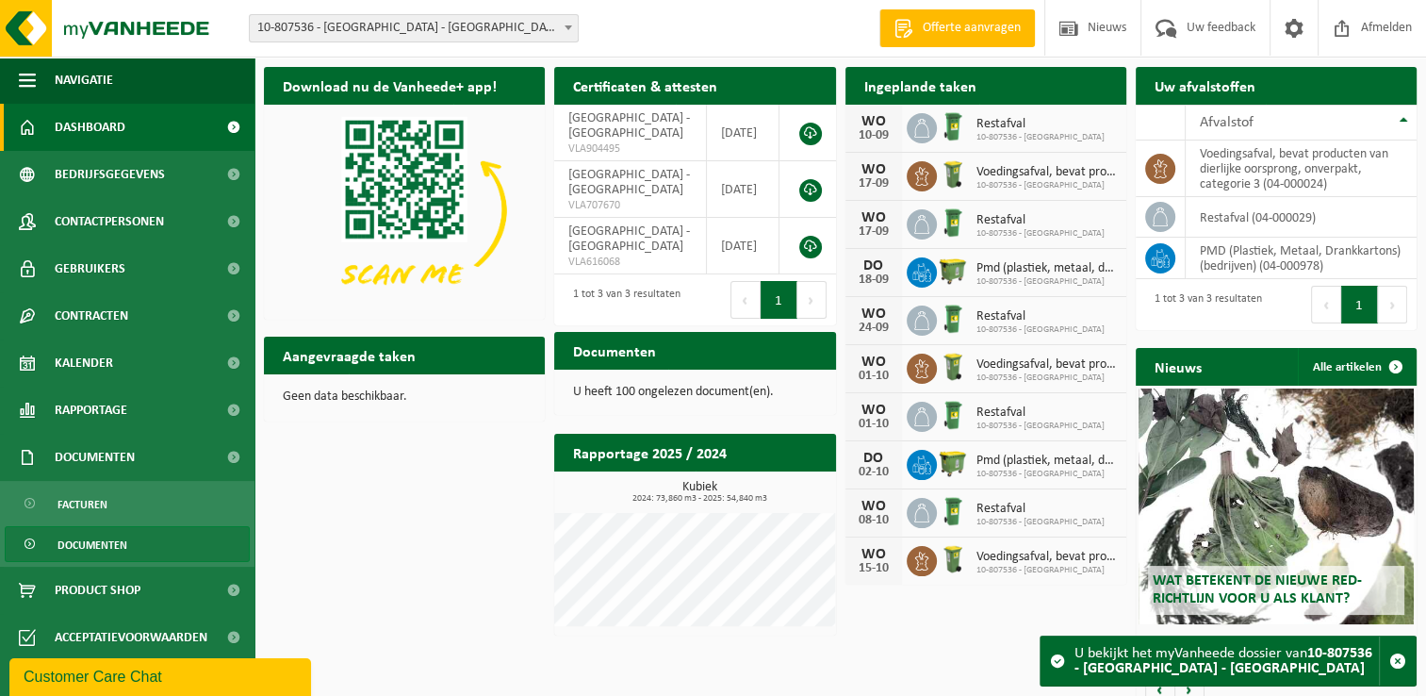
click at [95, 534] on span "Documenten" at bounding box center [93, 545] width 70 height 36
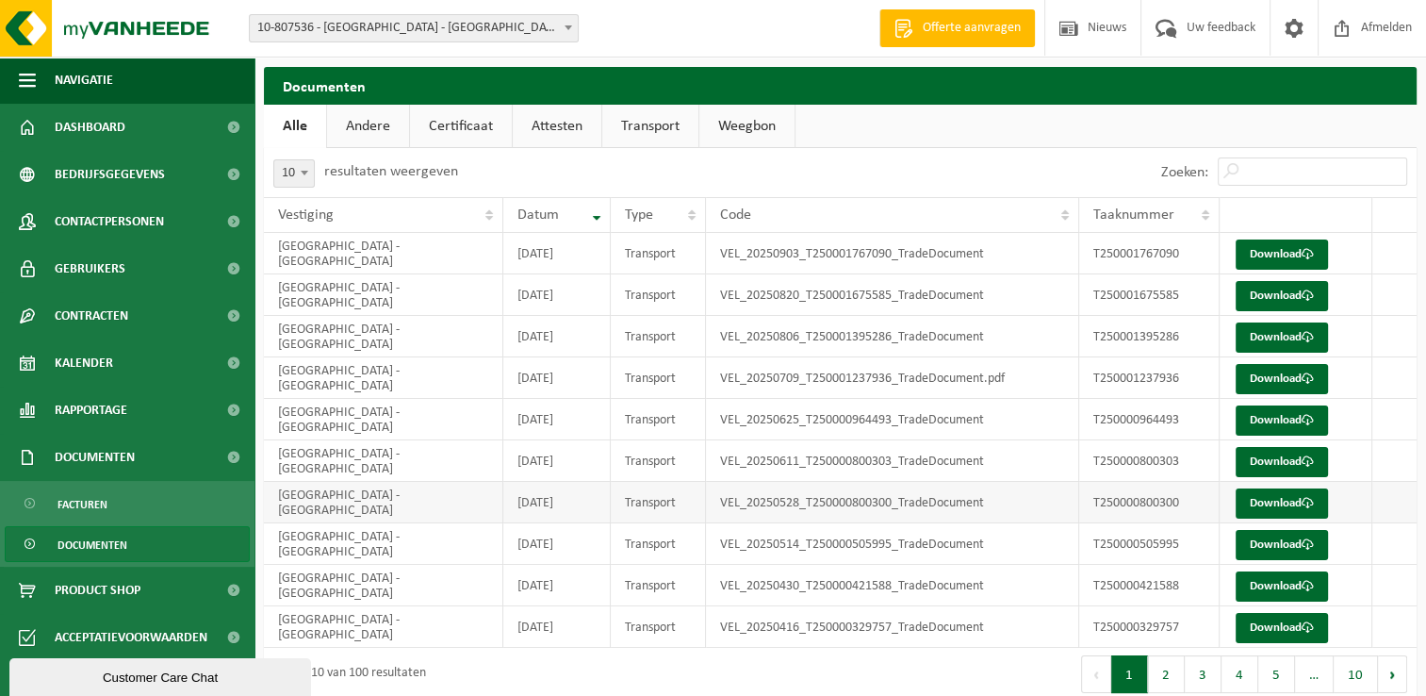
scroll to position [21, 0]
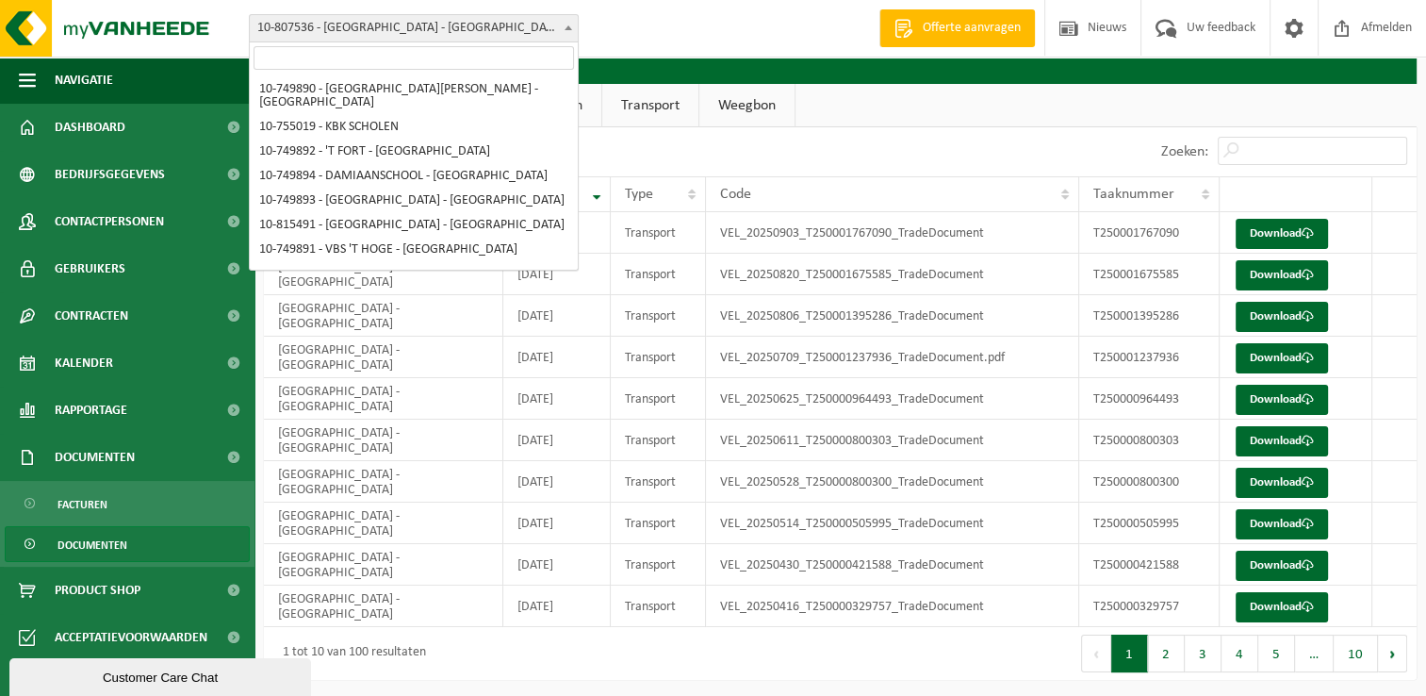
click at [566, 27] on b at bounding box center [569, 27] width 8 height 5
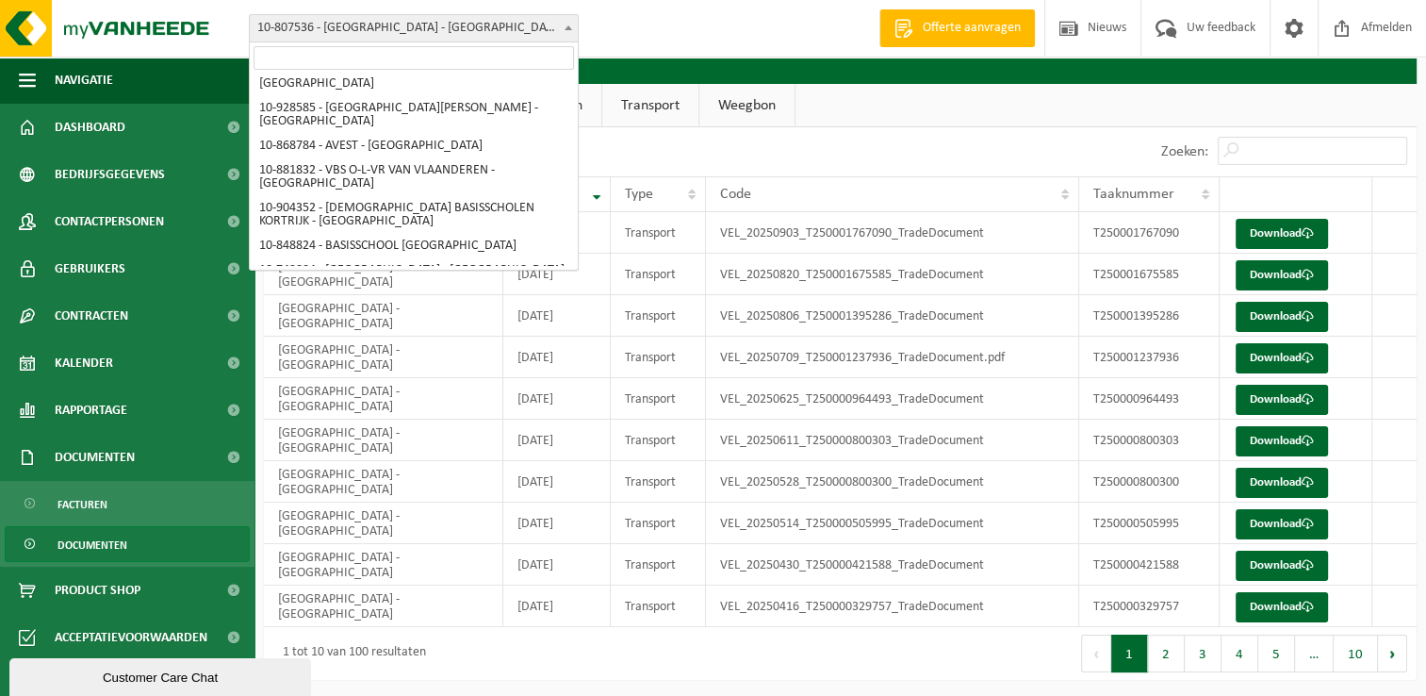
click at [653, 38] on div "Vestiging: 10-749890 - [GEOGRAPHIC_DATA][PERSON_NAME] - [GEOGRAPHIC_DATA] 10-75…" at bounding box center [713, 29] width 1426 height 58
